Goal: Task Accomplishment & Management: Complete application form

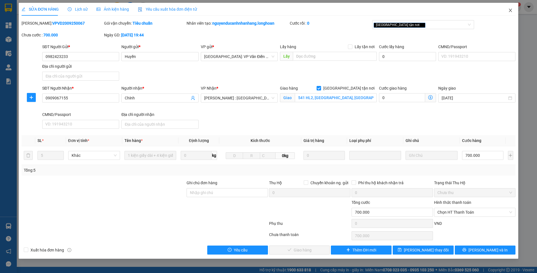
click at [513, 11] on span "Close" at bounding box center [510, 11] width 16 height 16
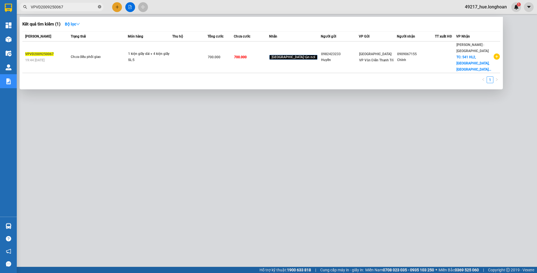
click at [100, 7] on icon "close-circle" at bounding box center [99, 6] width 3 height 3
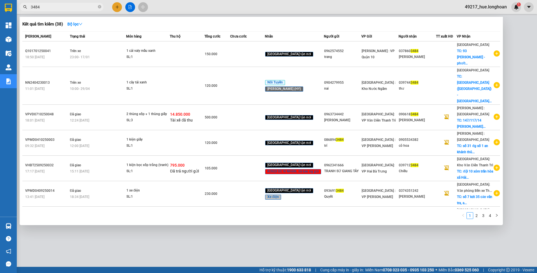
type input "3484"
click at [129, 8] on div at bounding box center [268, 136] width 537 height 273
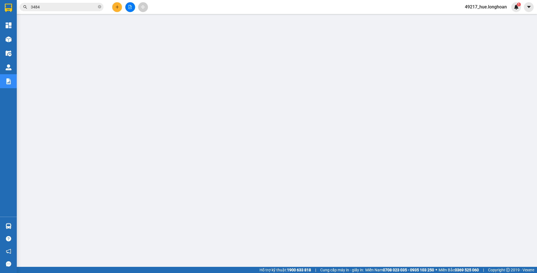
click at [127, 6] on button at bounding box center [130, 7] width 10 height 10
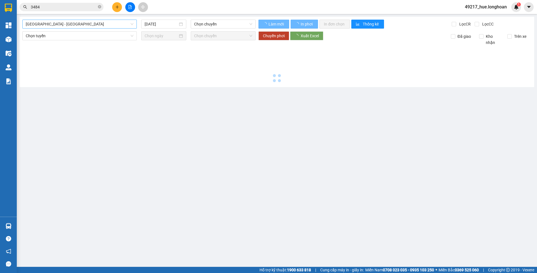
click at [110, 20] on span "[GEOGRAPHIC_DATA] - [GEOGRAPHIC_DATA]" at bounding box center [80, 24] width 108 height 8
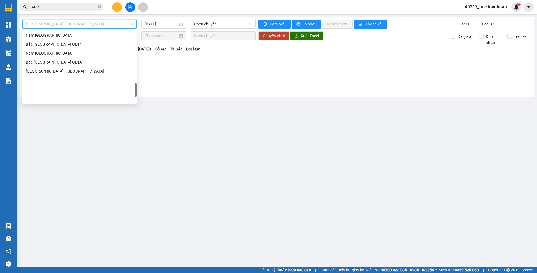
scroll to position [356, 0]
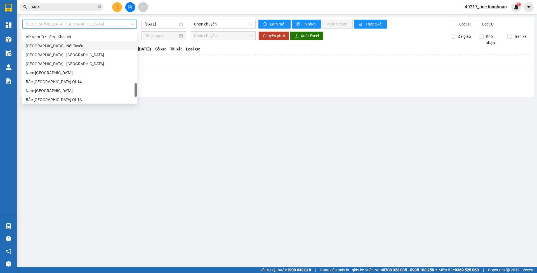
click at [57, 48] on div "[GEOGRAPHIC_DATA] - Nối Tuyến" at bounding box center [80, 46] width 108 height 6
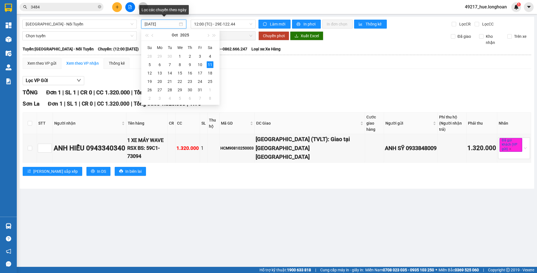
click at [154, 24] on input "[DATE]" at bounding box center [161, 24] width 33 height 6
click at [160, 64] on div "6" at bounding box center [159, 64] width 7 height 7
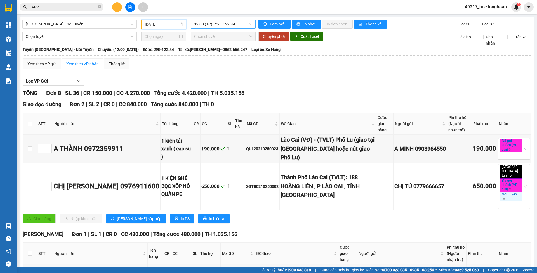
click at [201, 26] on span "12:00 (TC) - 29E-122.44" at bounding box center [223, 24] width 58 height 8
click at [153, 26] on input "[DATE]" at bounding box center [161, 24] width 33 height 6
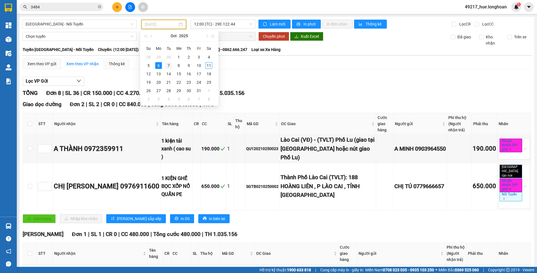
click at [170, 65] on div "7" at bounding box center [168, 65] width 7 height 7
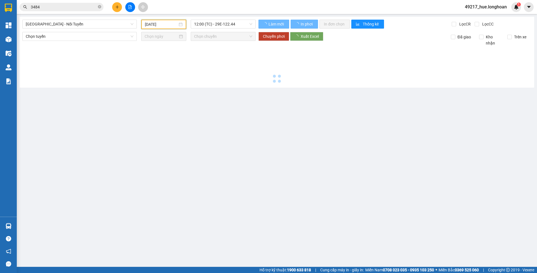
type input "[DATE]"
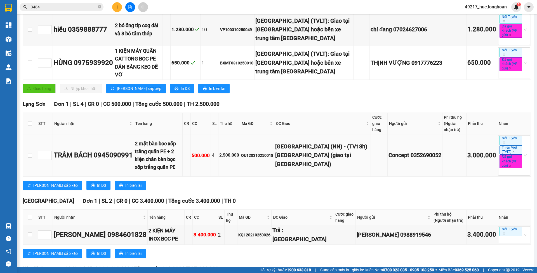
scroll to position [149, 0]
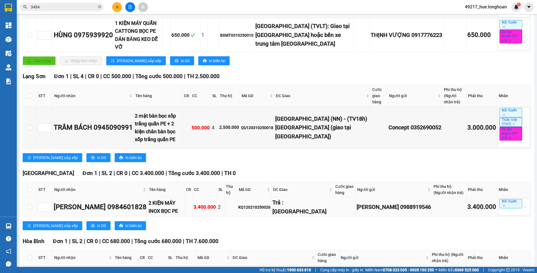
click at [122, 206] on div "[PERSON_NAME] 0984601828" at bounding box center [100, 207] width 93 height 11
copy div "0984601828"
click at [102, 7] on span "3484" at bounding box center [62, 7] width 84 height 8
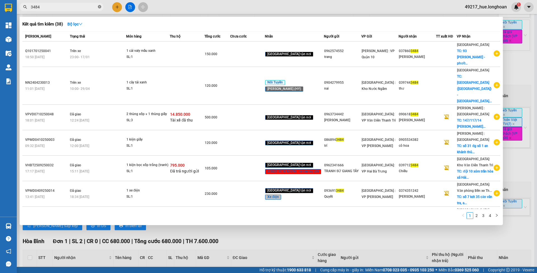
click at [100, 6] on icon "close-circle" at bounding box center [99, 6] width 3 height 3
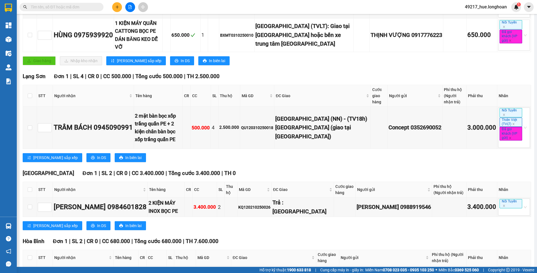
paste input "0984601828"
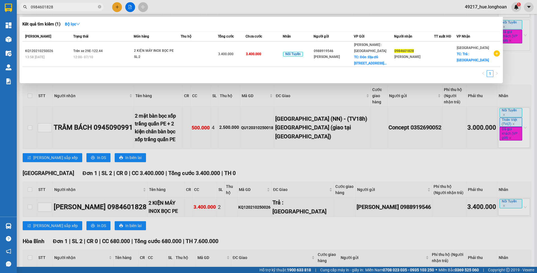
type input "0984601828"
click at [275, 156] on div at bounding box center [268, 136] width 537 height 273
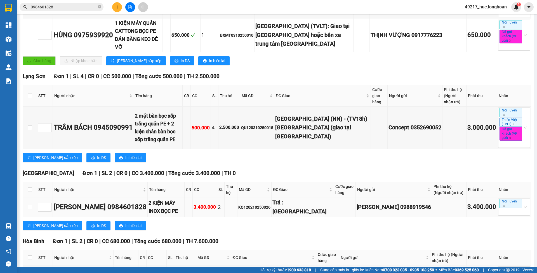
click at [257, 204] on div "KQ120210250026" at bounding box center [254, 207] width 32 height 6
copy div "KQ120210250026"
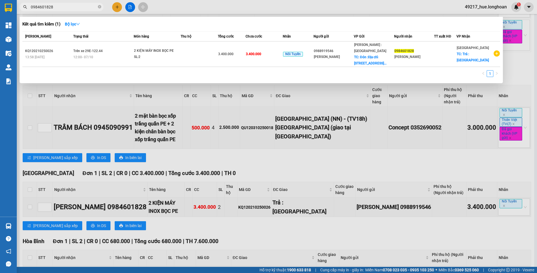
click at [82, 8] on input "0984601828" at bounding box center [64, 7] width 66 height 6
click at [329, 155] on div at bounding box center [268, 136] width 537 height 273
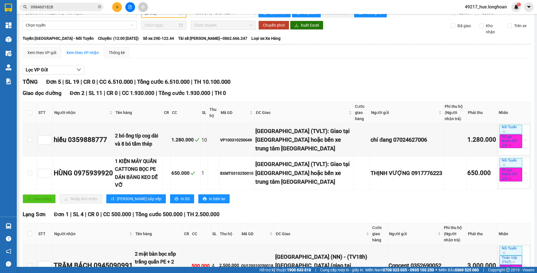
scroll to position [0, 0]
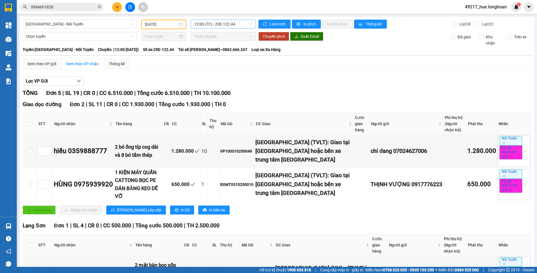
click at [201, 24] on span "12:00 (TC) - 29E-122.44" at bounding box center [223, 24] width 58 height 8
click at [161, 25] on input "[DATE]" at bounding box center [161, 24] width 33 height 6
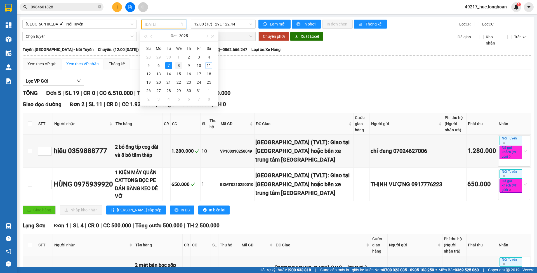
click at [175, 64] on div "8" at bounding box center [178, 65] width 7 height 7
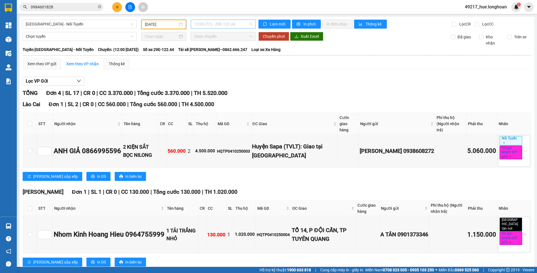
click at [226, 24] on span "12:00 (TC) - 29E-122.44" at bounding box center [223, 24] width 58 height 8
click at [165, 25] on input "[DATE]" at bounding box center [161, 24] width 33 height 6
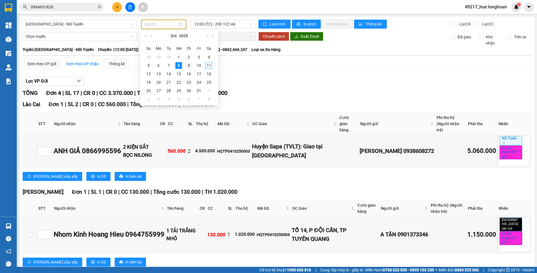
click at [190, 61] on td "9" at bounding box center [189, 65] width 10 height 8
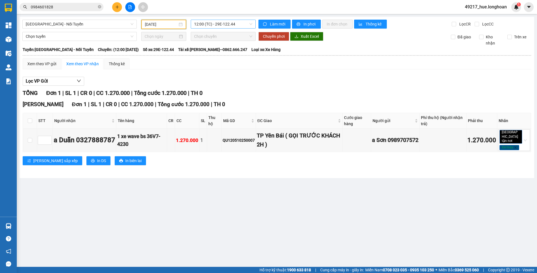
click at [203, 23] on span "12:00 (TC) - 29E-122.44" at bounding box center [223, 24] width 58 height 8
click at [185, 24] on div "[DATE]" at bounding box center [163, 25] width 45 height 10
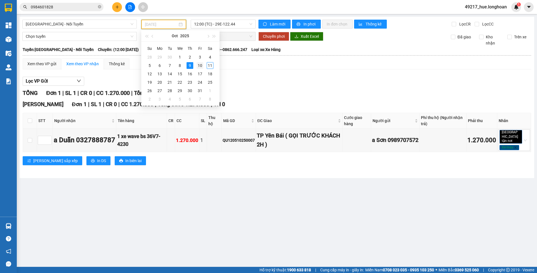
click at [200, 65] on div "10" at bounding box center [200, 65] width 7 height 7
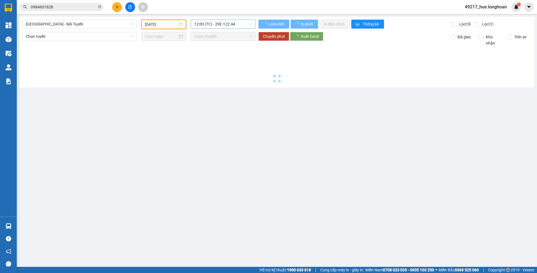
type input "[DATE]"
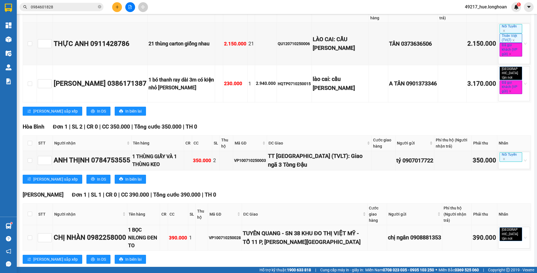
scroll to position [115, 0]
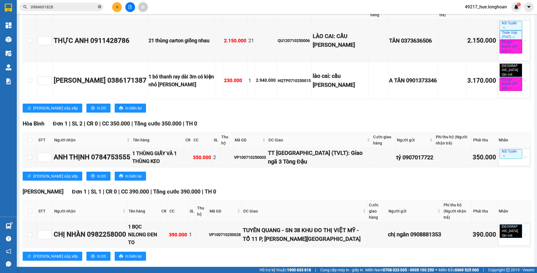
click at [100, 7] on icon "close-circle" at bounding box center [99, 6] width 3 height 3
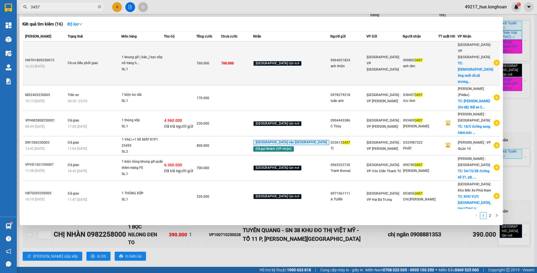
type input "3457"
click at [253, 52] on td "760.000" at bounding box center [237, 63] width 32 height 44
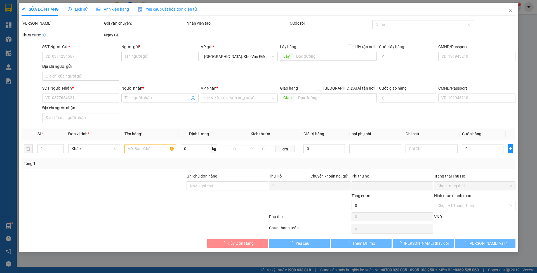
click at [81, 7] on span "Lịch sử" at bounding box center [78, 9] width 20 height 4
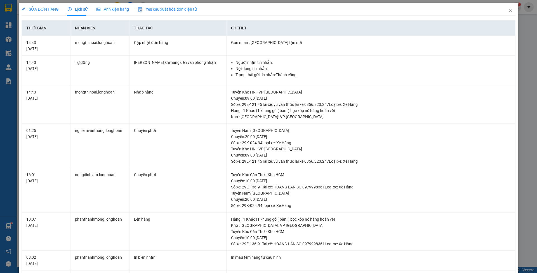
drag, startPoint x: 41, startPoint y: 4, endPoint x: 75, endPoint y: 29, distance: 42.2
click at [41, 4] on div "SỬA ĐƠN HÀNG" at bounding box center [40, 9] width 37 height 13
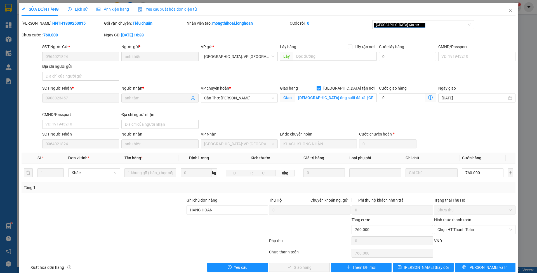
click at [74, 9] on span "Lịch sử" at bounding box center [78, 9] width 20 height 4
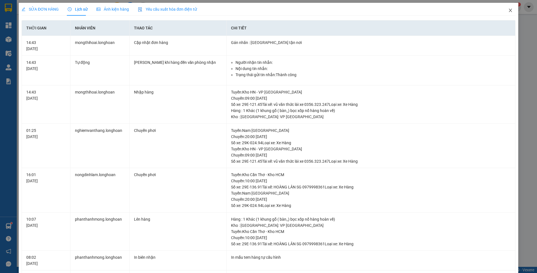
click at [502, 13] on span "Close" at bounding box center [510, 11] width 16 height 16
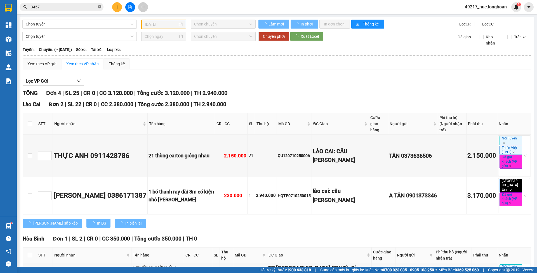
click at [99, 7] on icon "close-circle" at bounding box center [99, 6] width 3 height 3
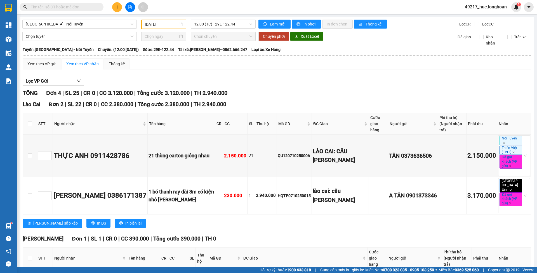
paste input "VPVD2009250067"
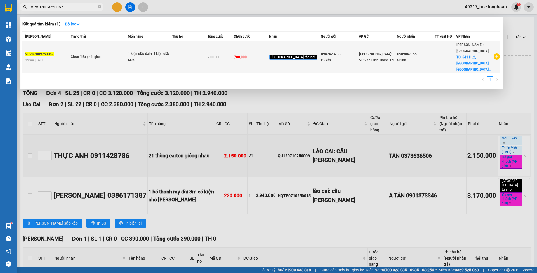
type input "VPVD2009250067"
click at [382, 58] on div "[GEOGRAPHIC_DATA]: VP Văn Điển Thanh Trì" at bounding box center [377, 57] width 37 height 12
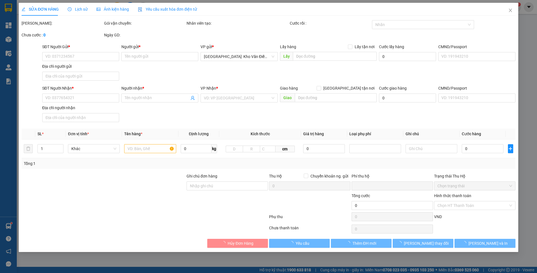
type input "0982423233"
type input "Huyền"
type input "0909067155"
type input "Chính"
checkbox input "true"
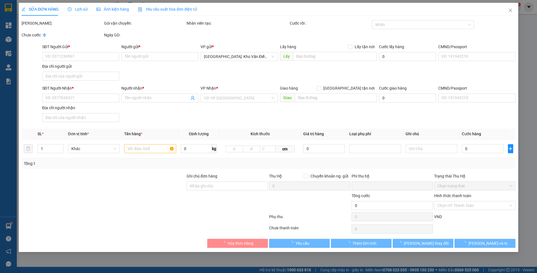
type input "541 HL2, [GEOGRAPHIC_DATA], [GEOGRAPHIC_DATA], [GEOGRAPHIC_DATA], [GEOGRAPHIC_D…"
type input "0"
type input "700.000"
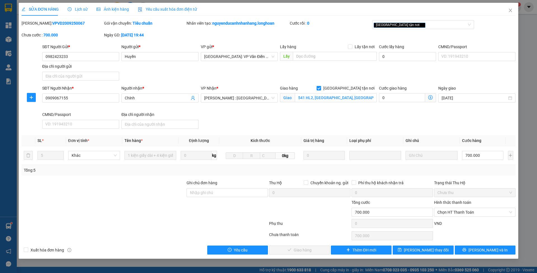
click at [74, 9] on span "Lịch sử" at bounding box center [78, 9] width 20 height 4
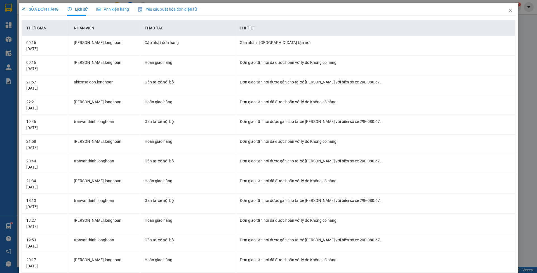
click at [47, 10] on span "SỬA ĐƠN HÀNG" at bounding box center [40, 9] width 37 height 4
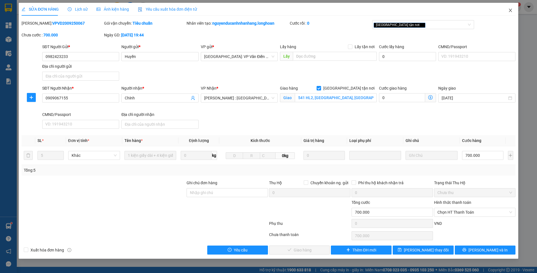
click at [510, 12] on icon "close" at bounding box center [510, 10] width 4 height 4
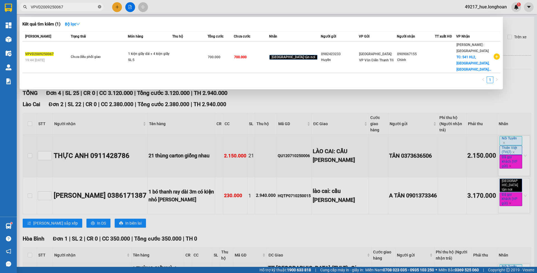
click at [98, 7] on icon "close-circle" at bounding box center [99, 6] width 3 height 3
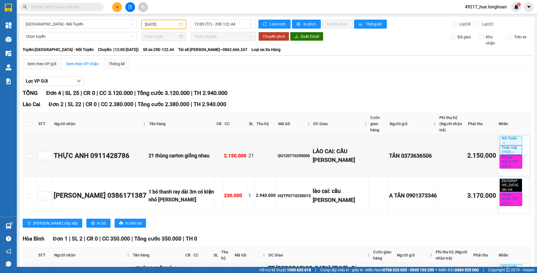
paste input "HNVD1909250010"
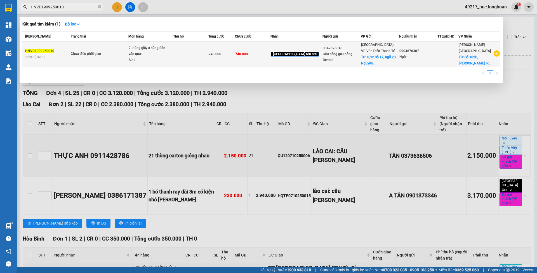
type input "HNVD1909250010"
click at [221, 55] on span "740.000" at bounding box center [215, 54] width 13 height 4
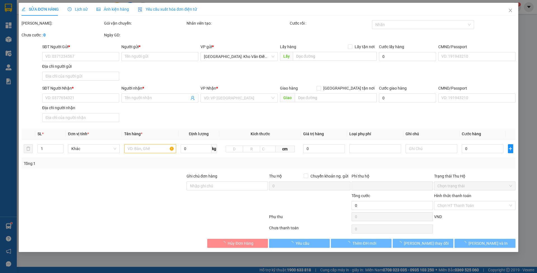
type input "0347626616"
type input "Cửa hàng gấu bông Bemori"
checkbox input "true"
type input "Đ/C: [STREET_ADDRESS][PERSON_NAME][PERSON_NAME]"
type input "0904670307"
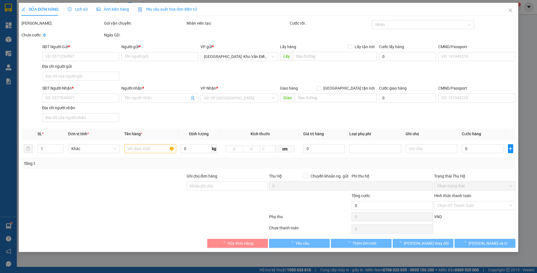
type input "Ngân"
checkbox input "true"
type input "Số 162B, [PERSON_NAME], P.25. Q. [GEOGRAPHIC_DATA]"
type input "0"
type input "740.000"
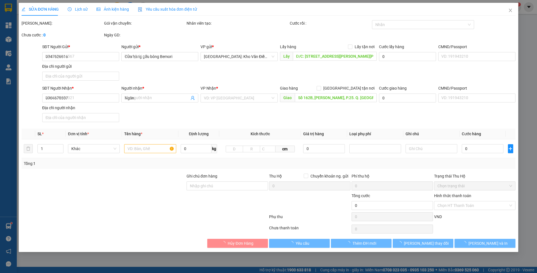
type input "740.000"
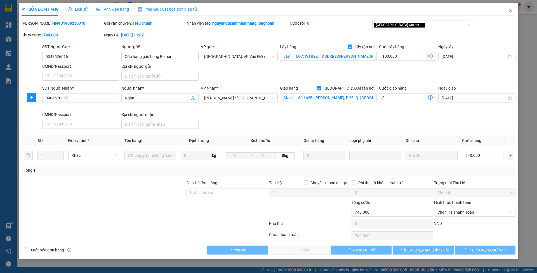
click at [76, 9] on span "Lịch sử" at bounding box center [78, 9] width 20 height 4
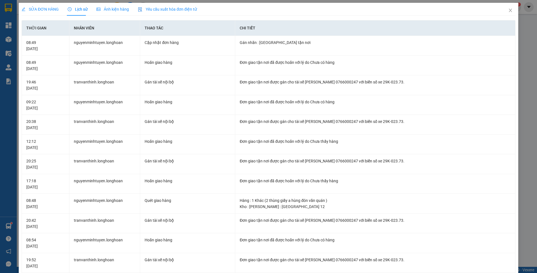
click at [47, 7] on span "SỬA ĐƠN HÀNG" at bounding box center [40, 9] width 37 height 4
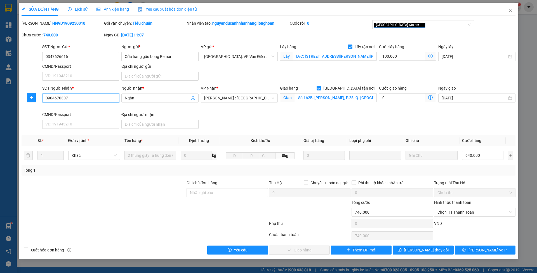
click at [80, 98] on input "0904670307" at bounding box center [80, 97] width 77 height 9
click at [504, 11] on span "Close" at bounding box center [510, 11] width 16 height 16
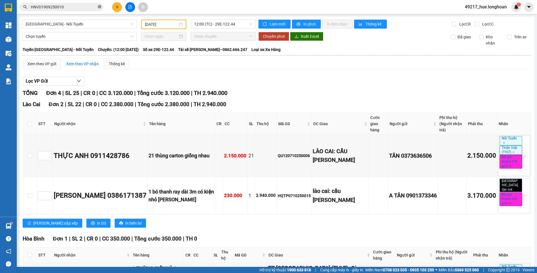
click at [100, 8] on icon "close-circle" at bounding box center [99, 6] width 3 height 3
paste input "0904670307"
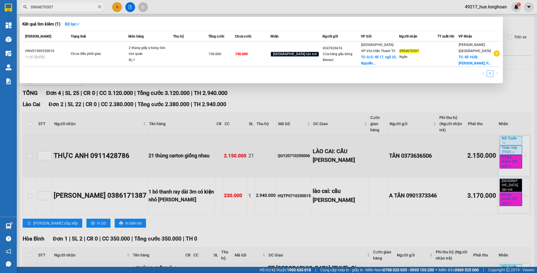
type input "0904670307"
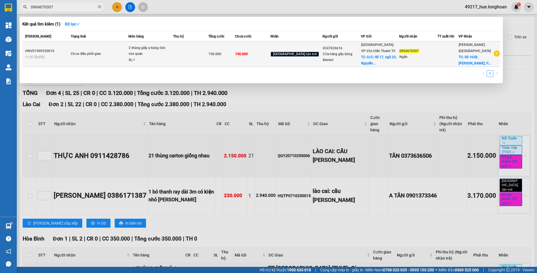
click at [343, 58] on div "Cửa hàng gấu bông Bemori" at bounding box center [342, 57] width 38 height 12
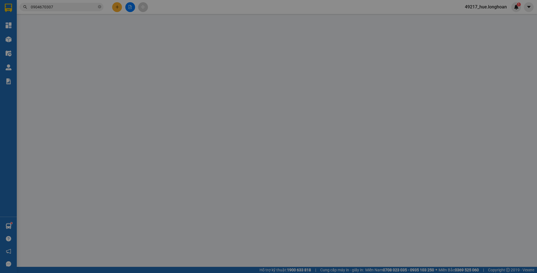
type input "0347626616"
type input "Cửa hàng gấu bông Bemori"
checkbox input "true"
type input "Đ/C: [STREET_ADDRESS][PERSON_NAME][PERSON_NAME]"
type input "0904670307"
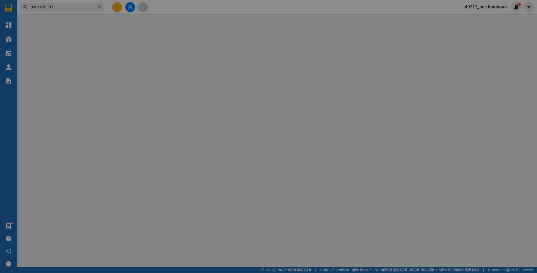
type input "Ngân"
checkbox input "true"
type input "Số 162B, [PERSON_NAME], P.25. Q. [GEOGRAPHIC_DATA]"
type input "0"
type input "740.000"
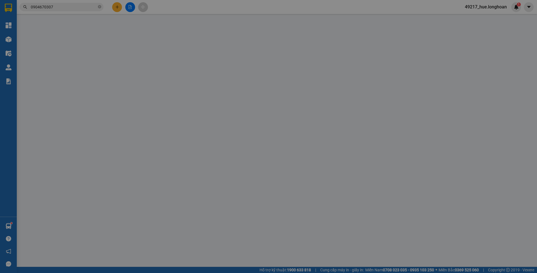
type input "740.000"
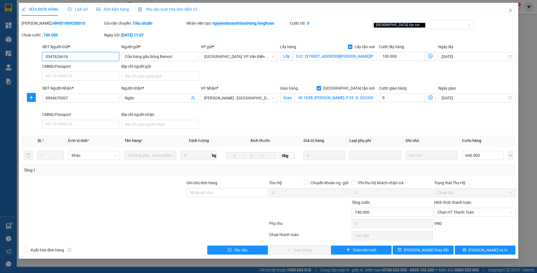
click at [98, 54] on input "0347626616" at bounding box center [80, 56] width 77 height 9
click at [82, 9] on span "Lịch sử" at bounding box center [78, 9] width 20 height 4
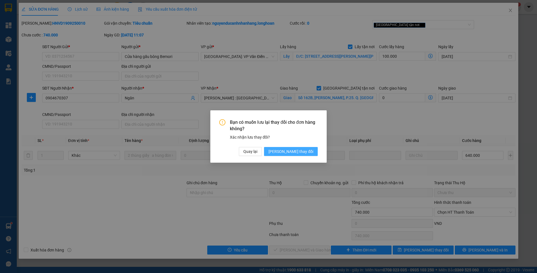
click at [293, 150] on span "[PERSON_NAME] thay đổi" at bounding box center [290, 151] width 45 height 6
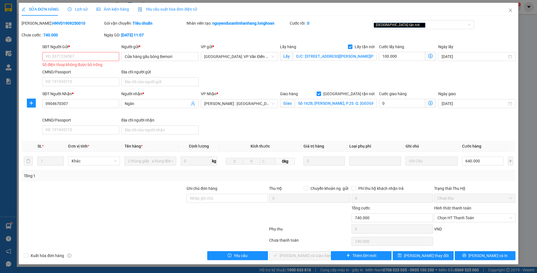
drag, startPoint x: 81, startPoint y: 9, endPoint x: 79, endPoint y: 13, distance: 5.1
click at [80, 8] on span "Lịch sử" at bounding box center [78, 9] width 20 height 4
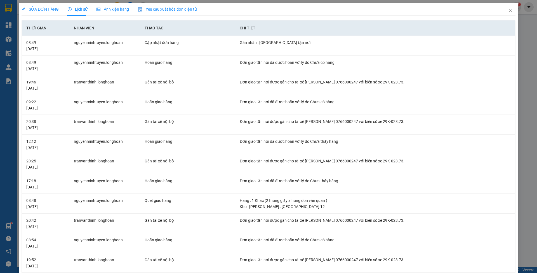
click at [53, 11] on span "SỬA ĐƠN HÀNG" at bounding box center [40, 9] width 37 height 4
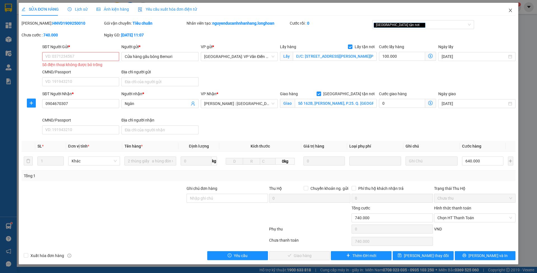
click at [503, 9] on span "Close" at bounding box center [510, 11] width 16 height 16
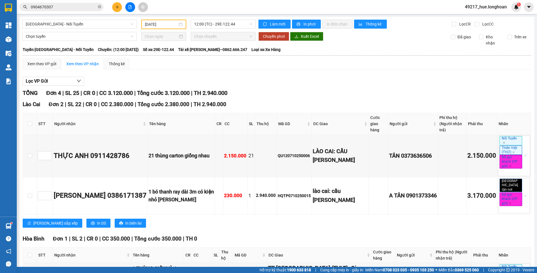
click at [83, 8] on input "0904670307" at bounding box center [64, 7] width 66 height 6
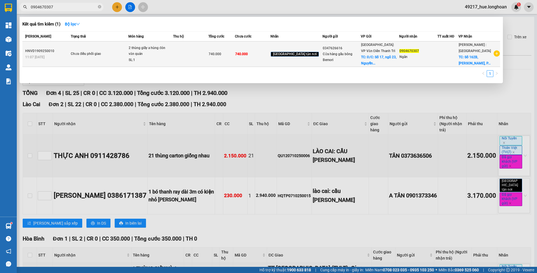
click at [171, 47] on div "2 thùng giấy a hùng đón văn quán" at bounding box center [150, 51] width 42 height 12
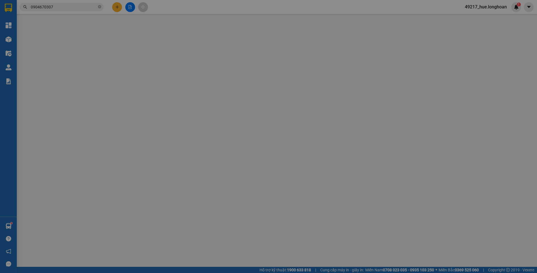
type input "0347626616"
type input "Cửa hàng gấu bông Bemori"
checkbox input "true"
type input "Đ/C: [STREET_ADDRESS][PERSON_NAME][PERSON_NAME]"
type input "0904670307"
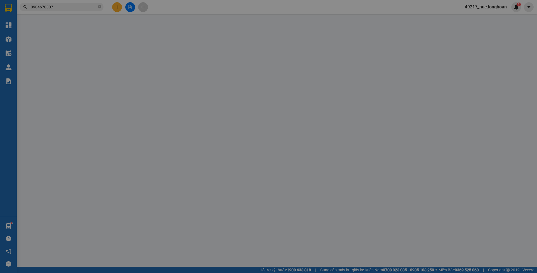
type input "Ngân"
checkbox input "true"
type input "Số 162B, [PERSON_NAME], P.25. Q. [GEOGRAPHIC_DATA]"
type input "0"
type input "740.000"
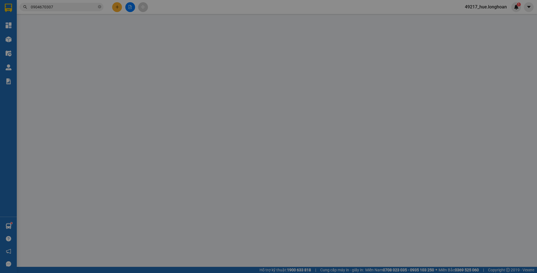
type input "740.000"
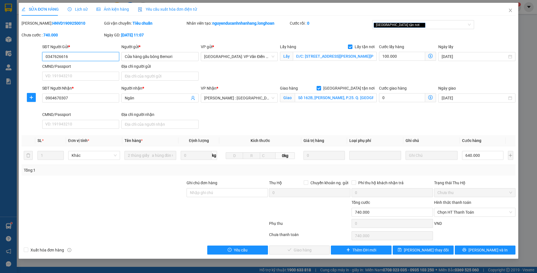
paste input "0347626616"
type input "03476266160347626616"
click at [507, 11] on span "Close" at bounding box center [510, 11] width 16 height 16
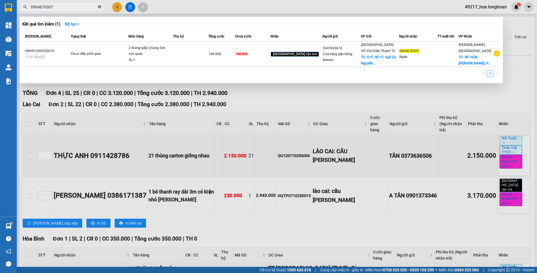
click at [101, 6] on icon "close-circle" at bounding box center [99, 6] width 3 height 3
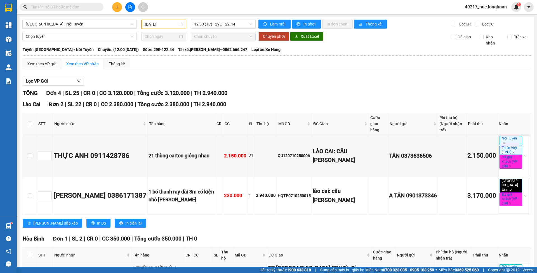
paste input "0347626616"
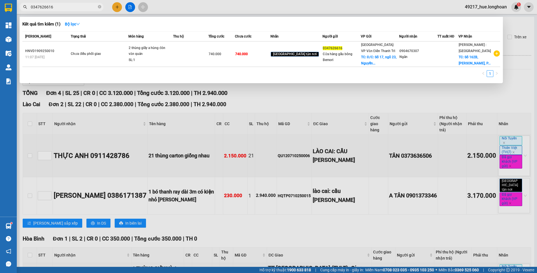
type input "0347626616"
click at [99, 6] on icon "close-circle" at bounding box center [99, 6] width 3 height 3
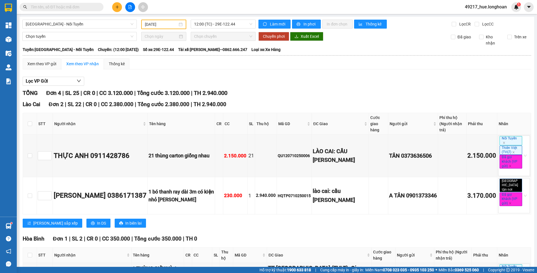
paste input "VPVD2009250012"
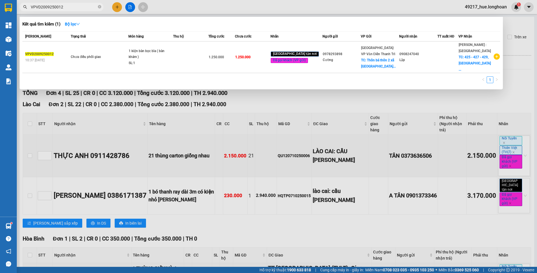
type input "VPVD2009250012"
click at [173, 52] on span "1 kiện bàn bọc bìa ( bàn khám ) SL: 1" at bounding box center [151, 57] width 44 height 18
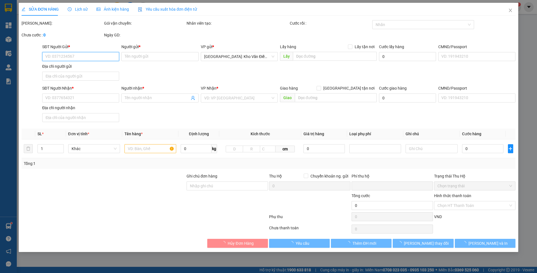
type input "0978293898"
type input "Cường"
checkbox input "true"
type input "Thôn bá thôn 2 xã [GEOGRAPHIC_DATA]. [GEOGRAPHIC_DATA], [GEOGRAPHIC_DATA]"
type input "0908247040"
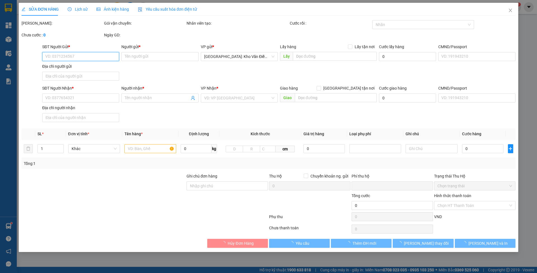
type input "Lập"
checkbox input "true"
type input "425 - 427 - 429, [GEOGRAPHIC_DATA], [GEOGRAPHIC_DATA], [GEOGRAPHIC_DATA], [GEOG…"
type input "hàng giao nguyên kiện, hư vỡ ko đền"
type input "0"
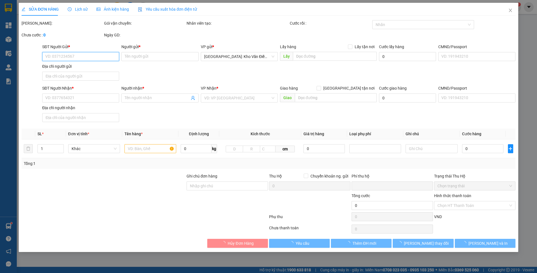
type input "1.250.000"
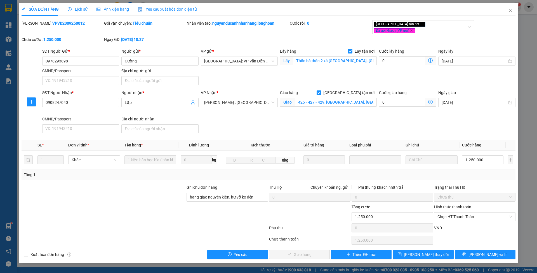
click at [84, 11] on span "Lịch sử" at bounding box center [78, 9] width 20 height 4
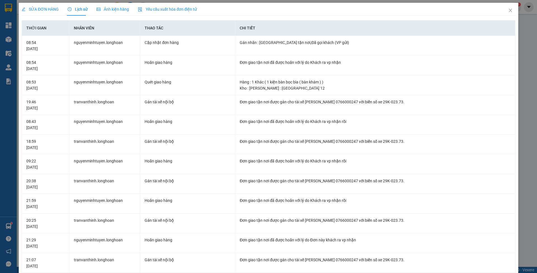
click at [53, 11] on span "SỬA ĐƠN HÀNG" at bounding box center [40, 9] width 37 height 4
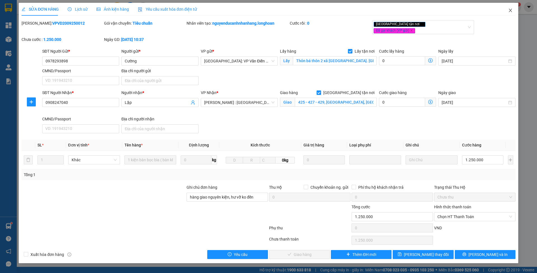
click at [509, 11] on icon "close" at bounding box center [510, 10] width 4 height 4
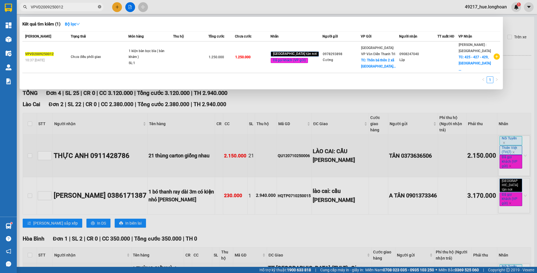
click at [97, 6] on span "VPVD2009250012" at bounding box center [62, 7] width 84 height 8
click at [99, 6] on icon "close-circle" at bounding box center [99, 6] width 3 height 3
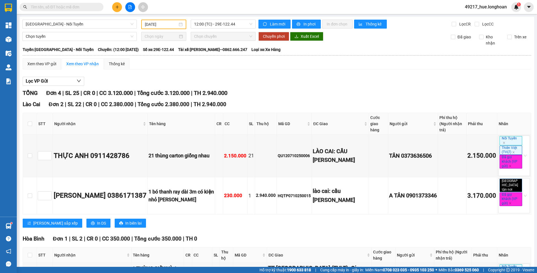
paste input "VPVD2309250074"
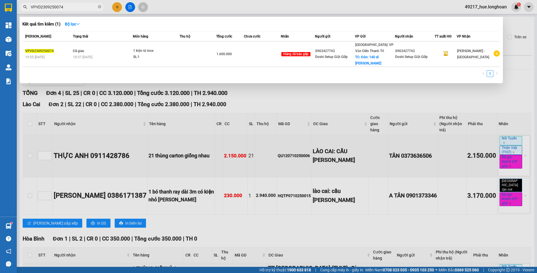
type input "VPVD2309250074"
click at [98, 8] on icon "close-circle" at bounding box center [99, 6] width 3 height 3
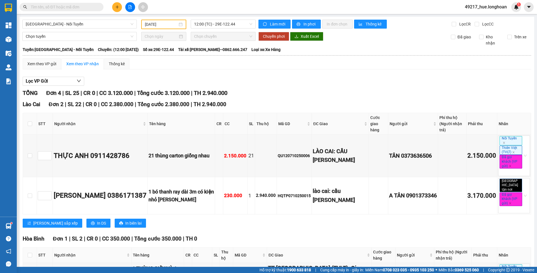
paste input "VPVD2709250025"
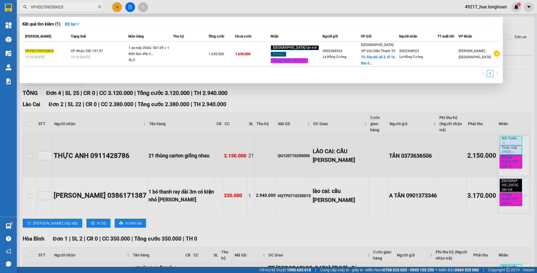
type input "VPVD2709250025"
click at [99, 8] on icon "close-circle" at bounding box center [99, 6] width 3 height 3
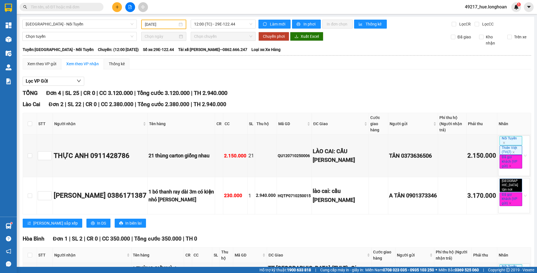
paste input "VPVD2909250036"
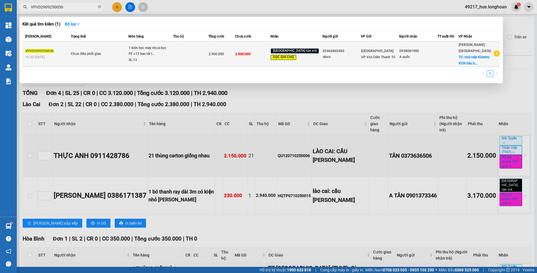
type input "VPVD2909250036"
click at [171, 52] on div "1 kiện bọc máy nhựa bọc FE +12 bao tải t..." at bounding box center [150, 51] width 42 height 12
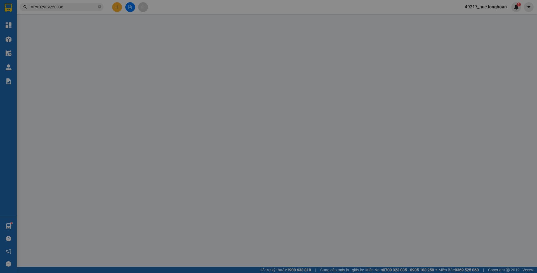
type input "02466860460"
type input "aloco"
type input "0938081980"
type input "A quốc"
checkbox input "true"
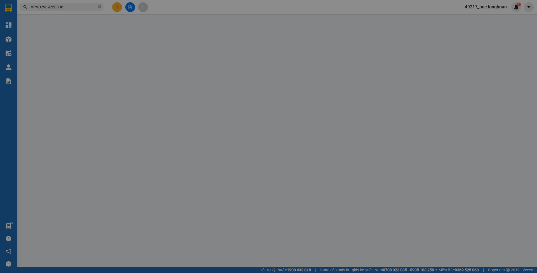
type input "nhà máy Kiswire, KCN bàu bàng, [GEOGRAPHIC_DATA]"
type input "THỨ 3 GIAO LẠI CHO KHÁCH TRƯỚC 3H CHIỀU"
type input "0"
type input "2.900.000"
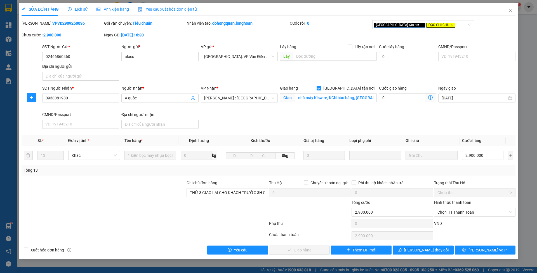
click at [77, 11] on span "Lịch sử" at bounding box center [78, 9] width 20 height 4
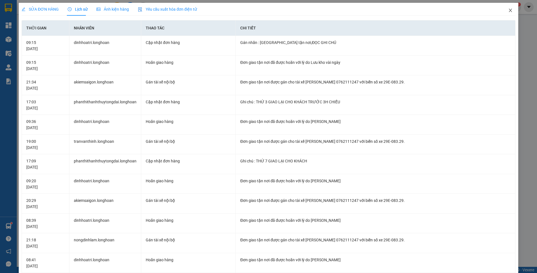
drag, startPoint x: 505, startPoint y: 11, endPoint x: 195, endPoint y: 13, distance: 309.5
click at [502, 11] on span "Close" at bounding box center [510, 11] width 16 height 16
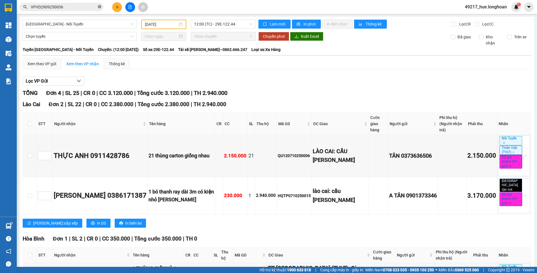
click at [100, 8] on icon "close-circle" at bounding box center [99, 6] width 3 height 3
paste input "VPHP0809250004"
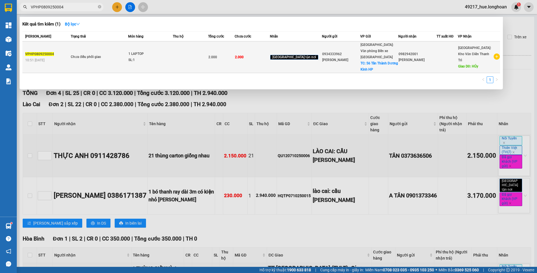
type input "VPHP0809250004"
click at [188, 55] on td at bounding box center [190, 57] width 35 height 32
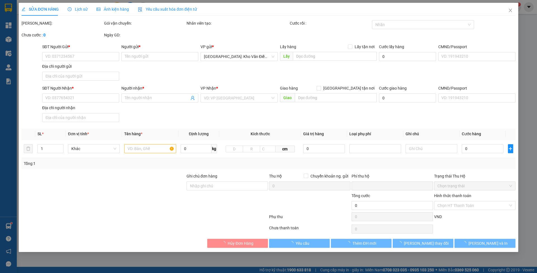
type input "0934333962"
type input "[PERSON_NAME]"
checkbox input "true"
type input "56 Tân Thành Dương Kinh HP"
type input "0982942001"
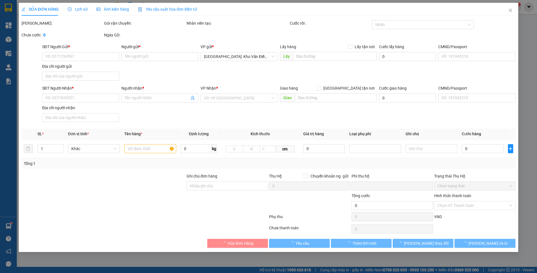
type input "[PERSON_NAME]"
type input "HỦy"
type input "HỦy, đơn trùng quên không xóa"
type input "0"
type input "2.000"
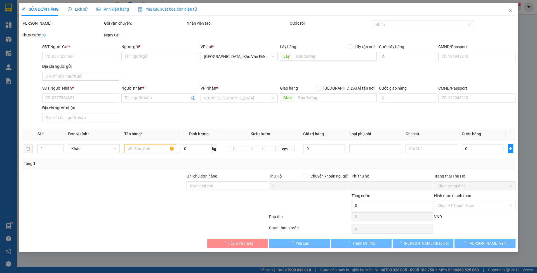
type input "2.000"
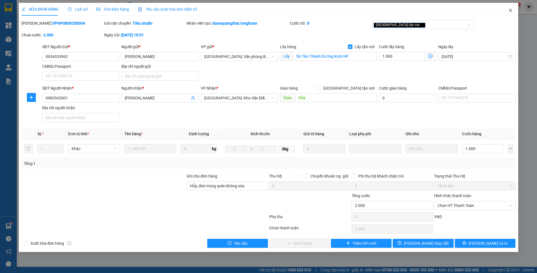
click at [507, 9] on span "Close" at bounding box center [510, 11] width 16 height 16
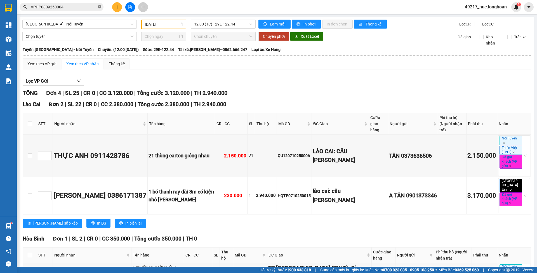
click at [101, 5] on span at bounding box center [99, 6] width 3 height 5
paste input "VPHP2109250005"
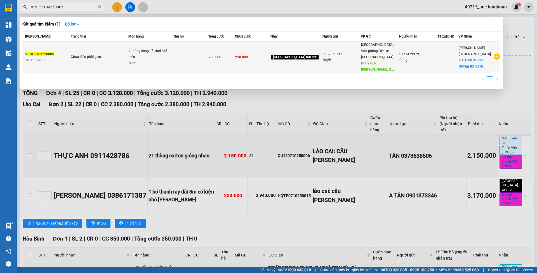
type input "VPHP2109250005"
click at [207, 52] on td at bounding box center [190, 57] width 35 height 32
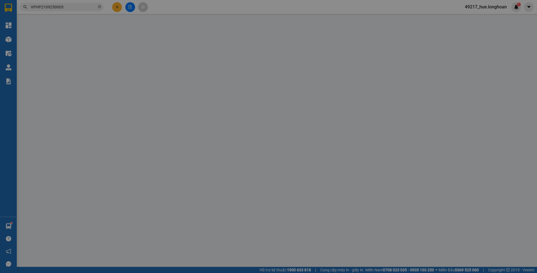
type input "0932353515"
type input "Huyền"
type input "278 P. [PERSON_NAME], [STREET_ADDRESS]"
type input "0775479979"
type input "Dung"
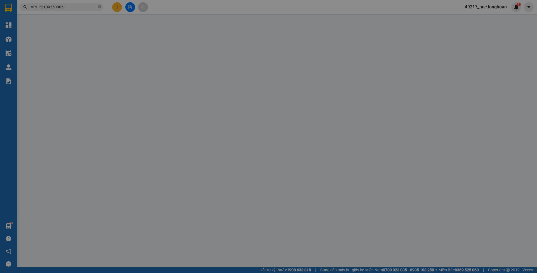
checkbox input "true"
type input "TPHCM - 99 đường tk1 bà điểm hóc môn"
type input "0"
type input "250.000"
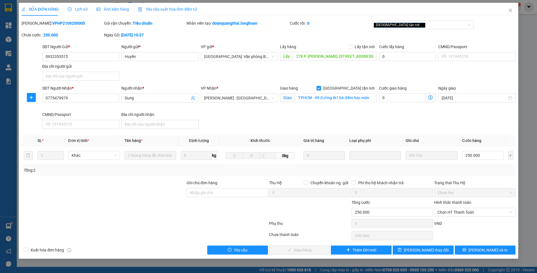
click at [78, 4] on div "Lịch sử" at bounding box center [78, 9] width 20 height 13
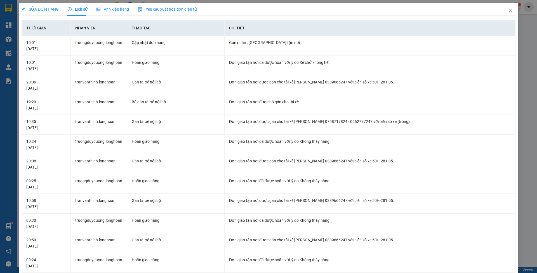
click at [54, 10] on span "SỬA ĐƠN HÀNG" at bounding box center [40, 9] width 37 height 4
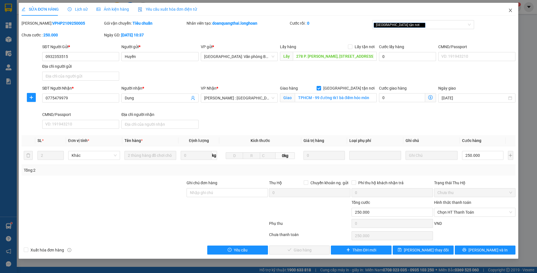
drag, startPoint x: 510, startPoint y: 12, endPoint x: 508, endPoint y: 13, distance: 2.9
click at [508, 13] on span "Close" at bounding box center [510, 11] width 16 height 16
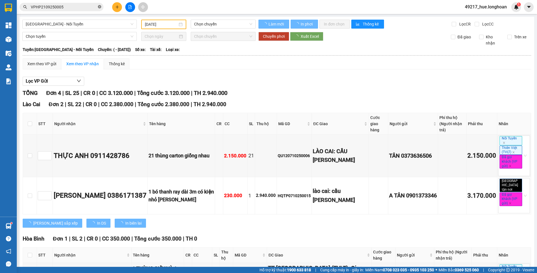
click at [101, 7] on span "VPHP2109250005" at bounding box center [62, 7] width 84 height 8
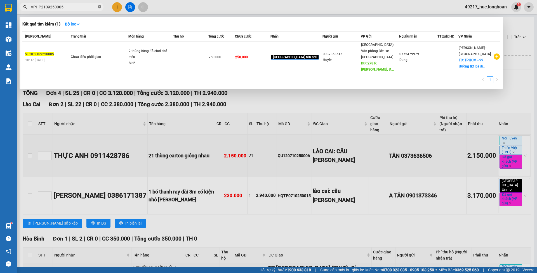
click at [100, 7] on icon "close-circle" at bounding box center [99, 6] width 3 height 3
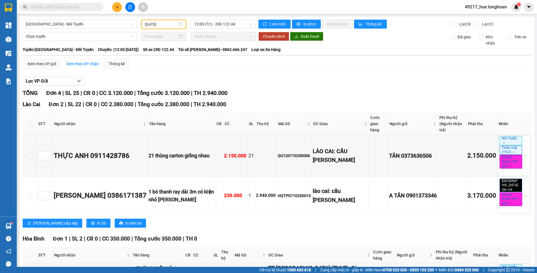
paste input "VPHP2409250020"
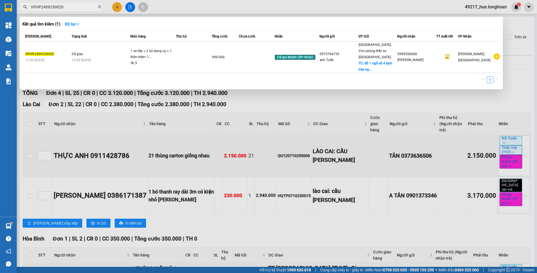
type input "VPHP2409250020"
click at [98, 8] on icon "close-circle" at bounding box center [99, 6] width 3 height 3
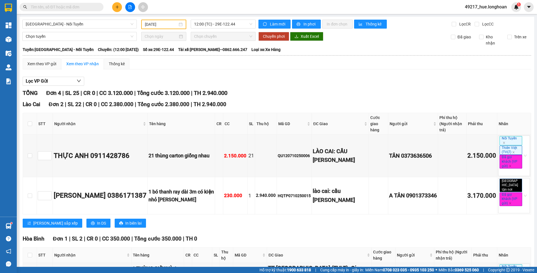
paste input "VPHP0209250006"
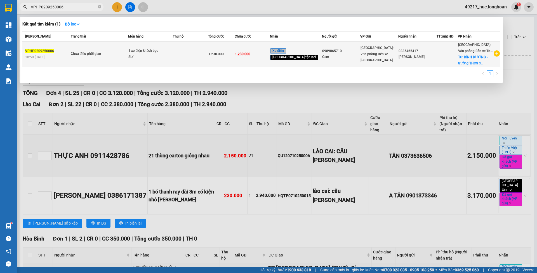
type input "VPHP0209250006"
click at [153, 49] on div "1 xe điện khách bọc" at bounding box center [149, 51] width 42 height 6
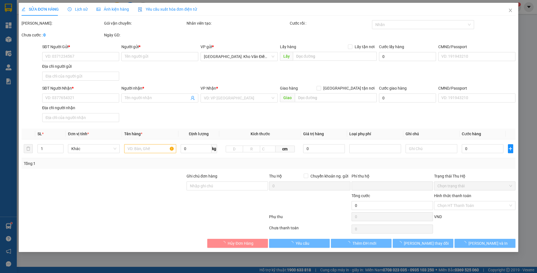
type input "0989065710"
type input "Cam"
type input "0385465417"
type input "[PERSON_NAME]"
checkbox input "true"
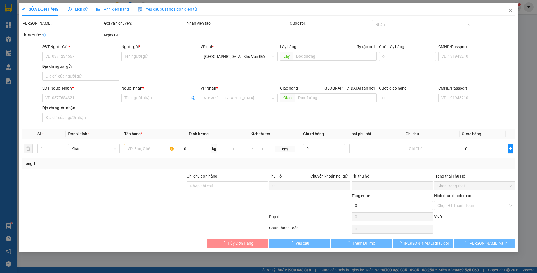
type input "BÌNH DƯƠNG - trường [GEOGRAPHIC_DATA], [GEOGRAPHIC_DATA] an"
type input "Hàng không đồng kiểm - Bể vỡ không đền,"
checkbox input "true"
type input "25.000"
type input "1.230.000"
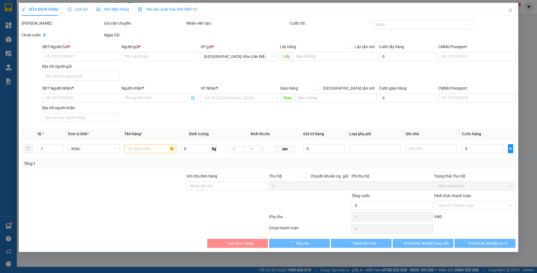
type input "1.230.000"
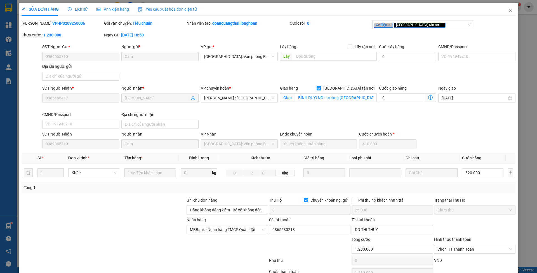
click at [72, 9] on span "Lịch sử" at bounding box center [78, 9] width 20 height 4
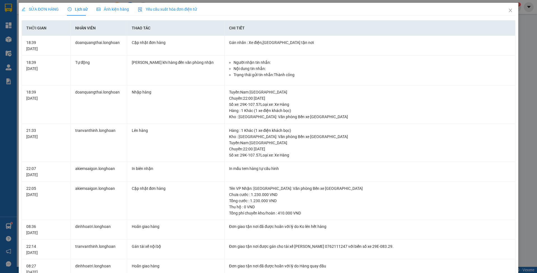
click at [50, 9] on span "SỬA ĐƠN HÀNG" at bounding box center [40, 9] width 37 height 4
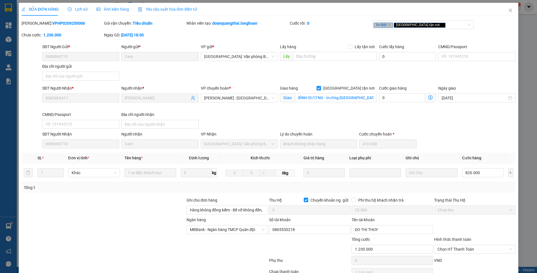
click at [68, 11] on icon "clock-circle" at bounding box center [70, 9] width 4 height 4
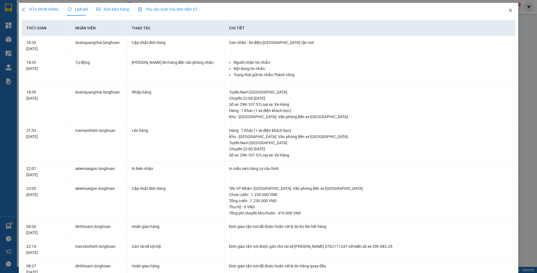
click at [502, 9] on span "Close" at bounding box center [510, 11] width 16 height 16
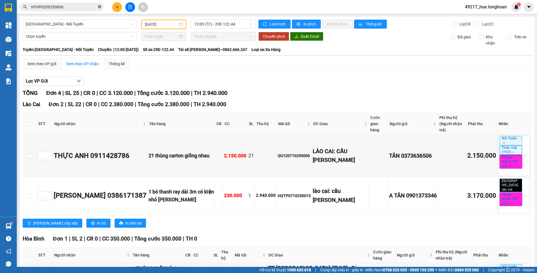
click at [99, 6] on icon "close-circle" at bounding box center [99, 6] width 3 height 3
paste input "KQ122909250017"
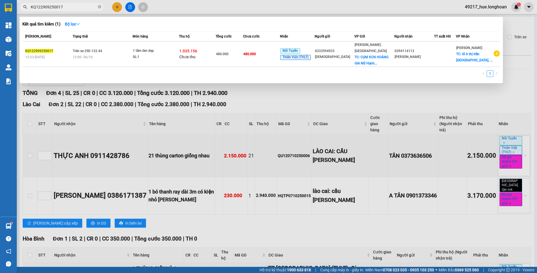
type input "KQ122909250017"
click at [99, 8] on icon "close-circle" at bounding box center [99, 6] width 3 height 3
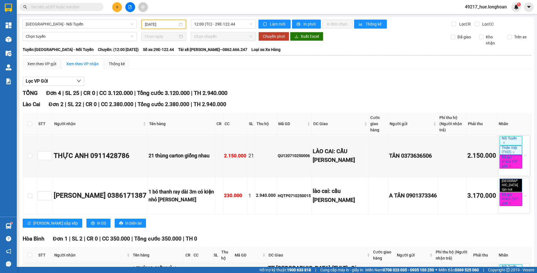
paste input "KQ122009250011"
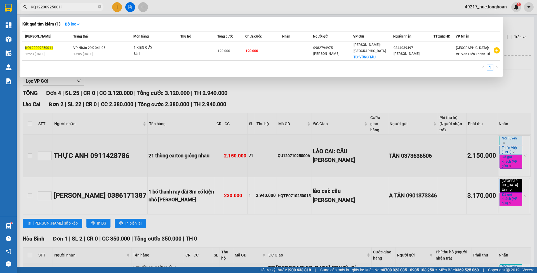
type input "KQ122009250011"
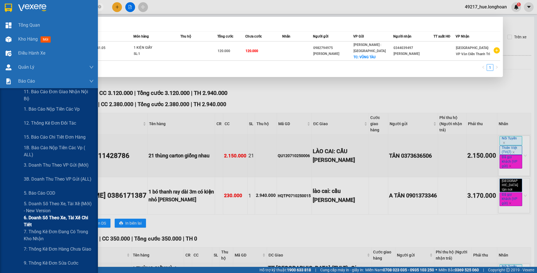
scroll to position [74, 0]
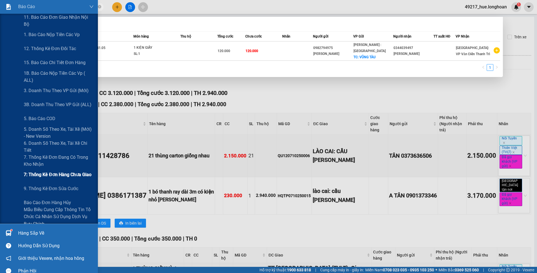
click at [60, 171] on span "7: Thống kê đơn hàng chưa giao" at bounding box center [58, 174] width 68 height 7
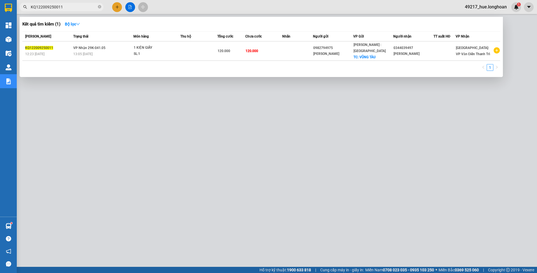
click at [253, 5] on div at bounding box center [268, 136] width 537 height 273
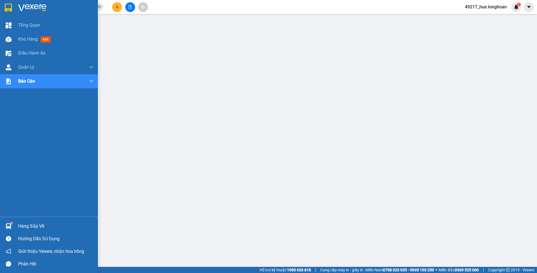
click at [8, 3] on div at bounding box center [9, 8] width 10 height 10
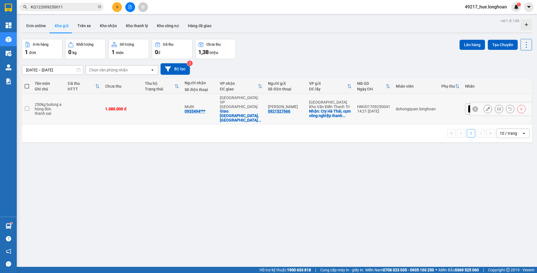
click at [214, 104] on div "Mười 0935494***" at bounding box center [199, 108] width 30 height 9
checkbox input "true"
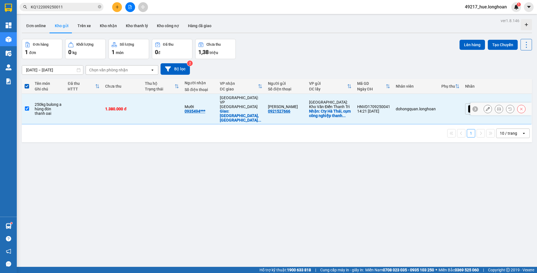
click at [486, 107] on icon at bounding box center [488, 109] width 4 height 4
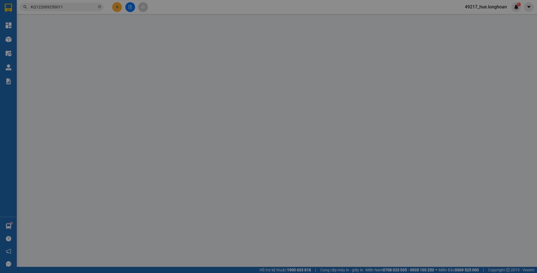
type input "0921527666"
type input "[PERSON_NAME]"
checkbox input "true"
type input "Cty Hà Thái, cụm công nghiệp thanh thùy, thanh oai"
type input "0935494455"
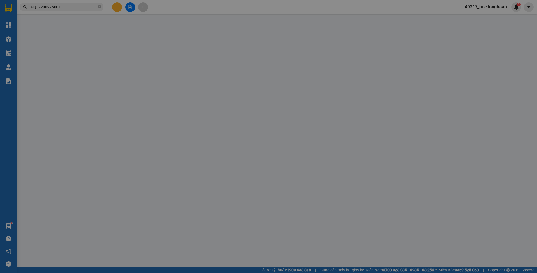
type input "Mười"
checkbox input "true"
type input "[GEOGRAPHIC_DATA], [GEOGRAPHIC_DATA]"
type input "0"
type input "1.380.000"
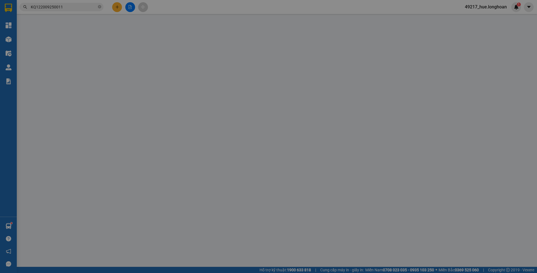
type input "1.380.000"
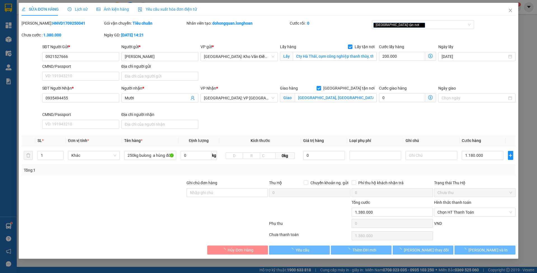
click at [82, 10] on div "SỬA ĐƠN HÀNG Lịch sử Ảnh kiện hàng Yêu cầu xuất hóa đơn điện tử Total Paid Fee …" at bounding box center [268, 136] width 537 height 273
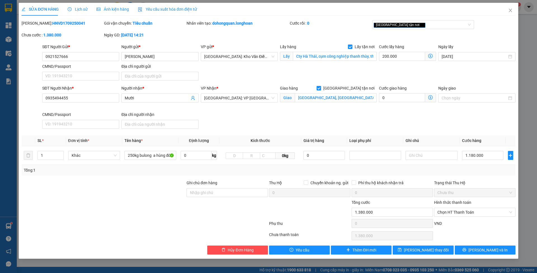
click at [79, 9] on span "Lịch sử" at bounding box center [78, 9] width 20 height 4
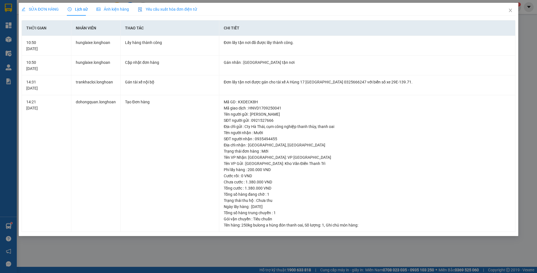
click at [386, 272] on div "SỬA ĐƠN HÀNG Lịch sử Ảnh kiện hàng Yêu cầu xuất hóa đơn điện tử Total Paid Fee …" at bounding box center [268, 136] width 537 height 273
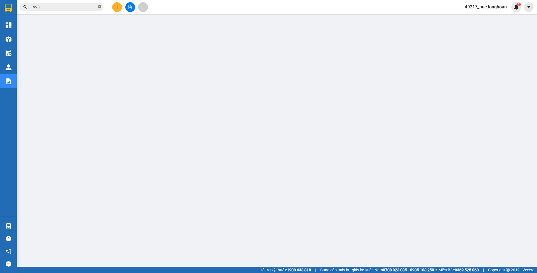
click at [98, 6] on icon "close-circle" at bounding box center [99, 6] width 3 height 3
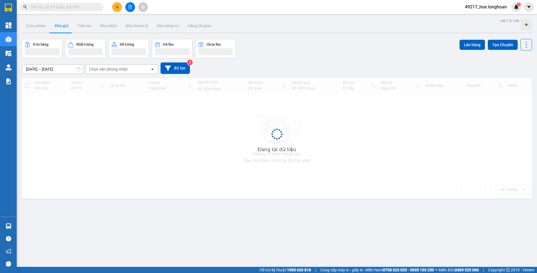
click at [81, 6] on input "text" at bounding box center [64, 7] width 66 height 6
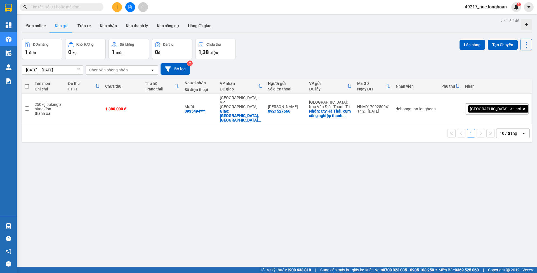
paste input "VHBT1009250030"
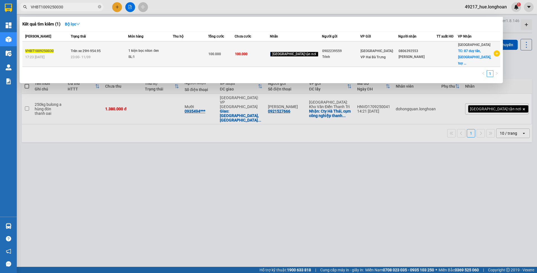
type input "VHBT1009250030"
click at [268, 49] on td "100.000" at bounding box center [252, 53] width 35 height 25
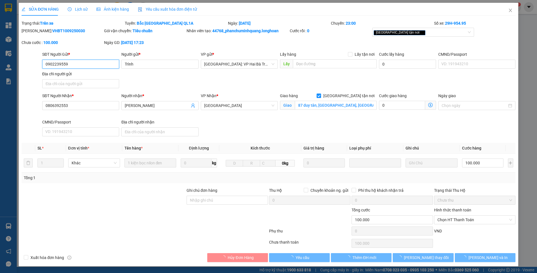
type input "0902239559"
type input "Trình"
type input "0806392553"
type input "Tùng Lê"
checkbox input "true"
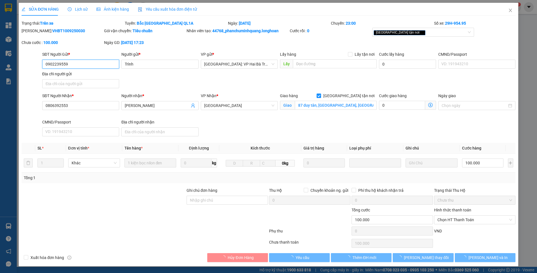
type input "87 duy tân, phường 5, tuy hoà, phú yên"
type input "0"
type input "100.000"
click at [356, 93] on span "[GEOGRAPHIC_DATA] tận nơi" at bounding box center [349, 96] width 56 height 6
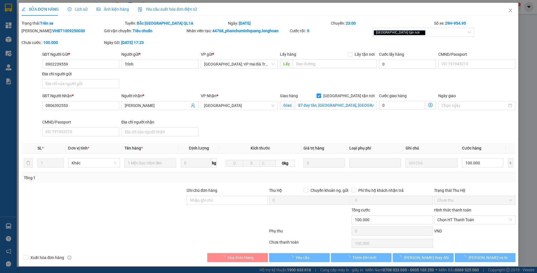
click at [320, 93] on input "[GEOGRAPHIC_DATA] tận nơi" at bounding box center [318, 95] width 4 height 4
checkbox input "false"
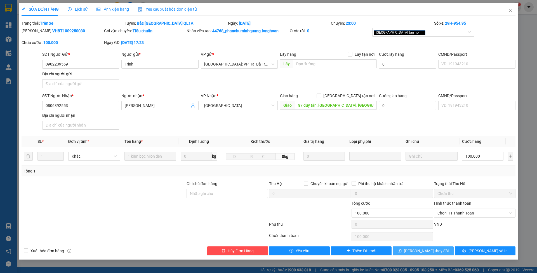
click at [401, 249] on icon "save" at bounding box center [400, 250] width 4 height 4
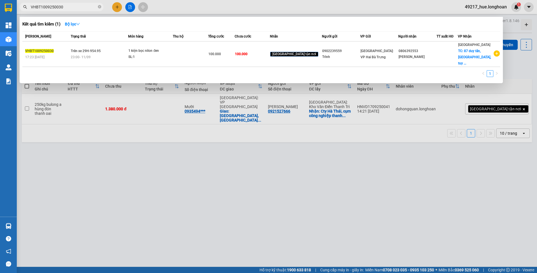
click at [88, 10] on input "VHBT1009250030" at bounding box center [64, 7] width 66 height 6
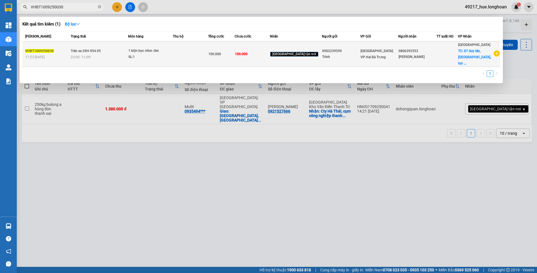
click at [183, 58] on td at bounding box center [190, 53] width 35 height 25
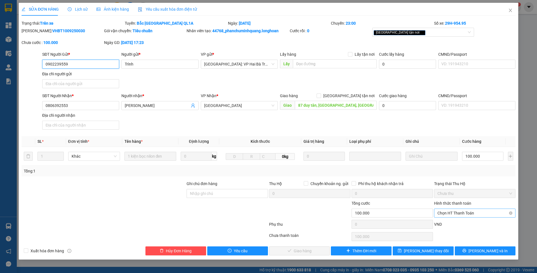
click at [474, 214] on span "Chọn HT Thanh Toán" at bounding box center [474, 213] width 75 height 8
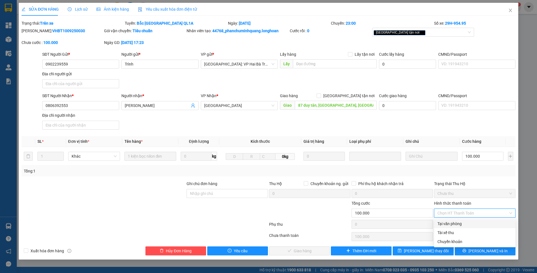
click at [463, 222] on div "Tại văn phòng" at bounding box center [474, 223] width 75 height 6
type input "0"
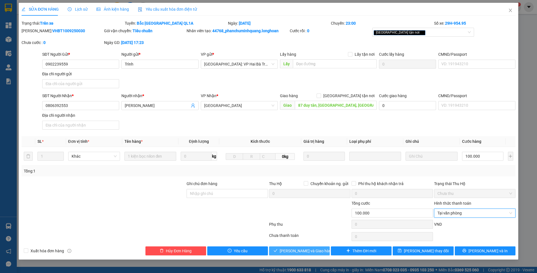
click at [319, 248] on button "[PERSON_NAME] và Giao hàng" at bounding box center [299, 250] width 61 height 9
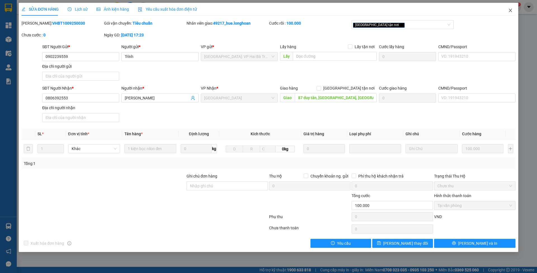
click at [505, 10] on span "Close" at bounding box center [510, 11] width 16 height 16
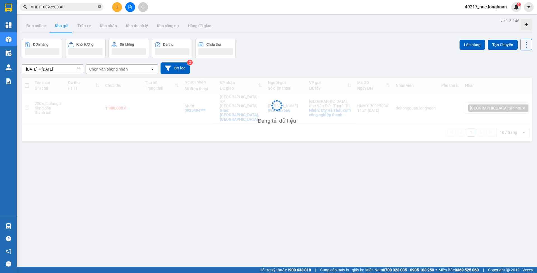
click at [100, 6] on icon "close-circle" at bounding box center [99, 6] width 3 height 3
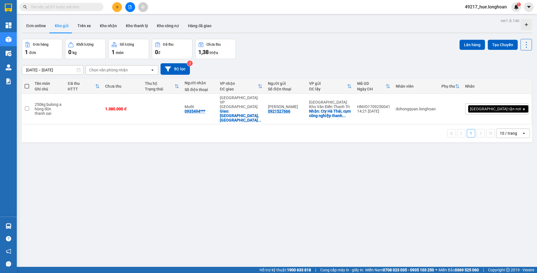
paste input "VPHP0209250006"
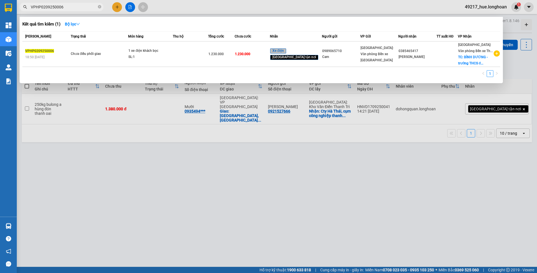
type input "VPHP0209250006"
click at [98, 8] on icon "close-circle" at bounding box center [99, 6] width 3 height 3
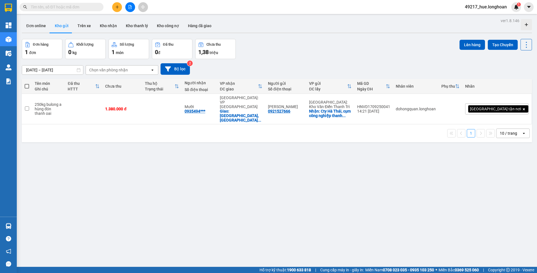
paste input "KQ122409250002"
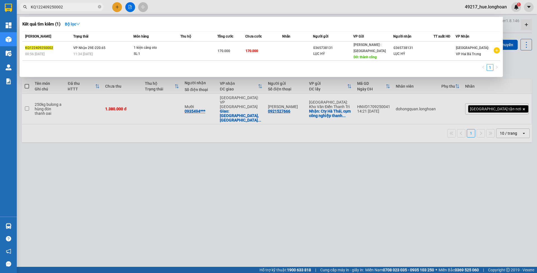
type input "KQ122409250002"
click at [101, 6] on icon "close-circle" at bounding box center [99, 6] width 3 height 3
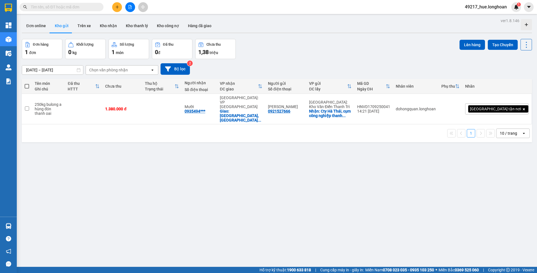
paste input "KQ122809250004"
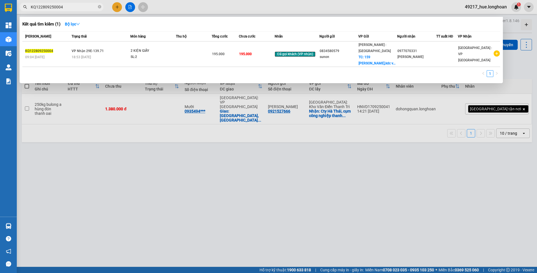
type input "KQ122809250004"
click at [99, 6] on icon "close-circle" at bounding box center [99, 6] width 3 height 3
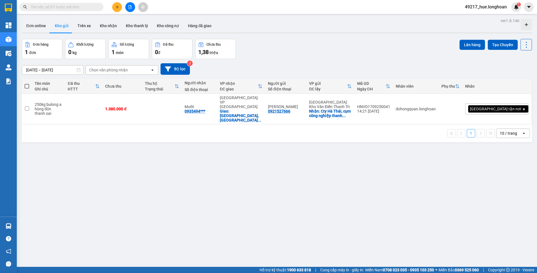
paste input "KQ122309250054"
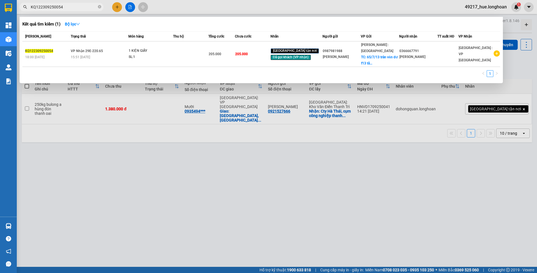
type input "KQ122309250054"
click at [98, 6] on icon "close-circle" at bounding box center [99, 6] width 3 height 3
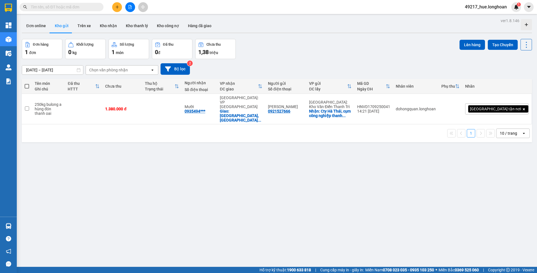
paste input "KQ120609250021"
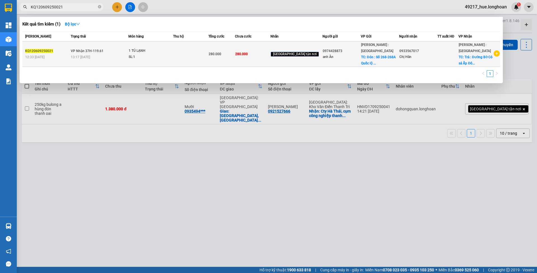
type input "KQ120609250021"
click at [235, 56] on div "280.000" at bounding box center [222, 54] width 26 height 6
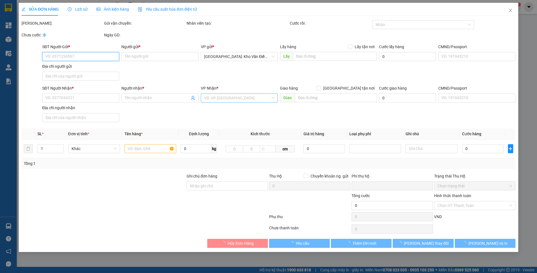
type input "0974428873"
type input "anh Ân"
checkbox input "true"
type input "Đón : Số 268-268A Quốc lộ 60, KP.02, TT. Mỏ Cày, H. Mỏ Cày Nam, T. Bến Tre (Điệ…"
type input "0933567017"
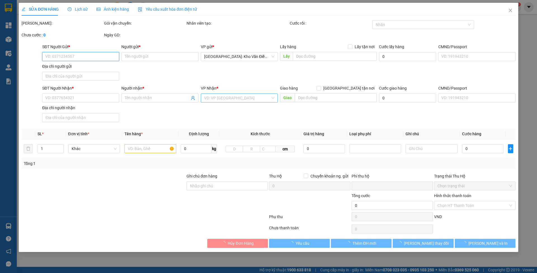
type input "Chị Hân"
checkbox input "true"
type input "Trả : Đường Bờ Cỏ sả Ấp Đông, X.Kim Sơn, H.Châu Thành, T.Tiền Giang"
type input "NHẬN NGUYÊN KIỆN GIAO NGUYÊN KIỆN HƯ VỠ KHÔNG ĐỀN"
type input "0"
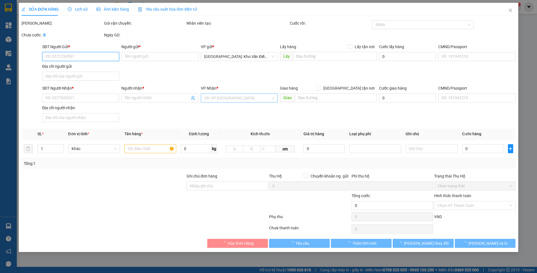
type input "280.000"
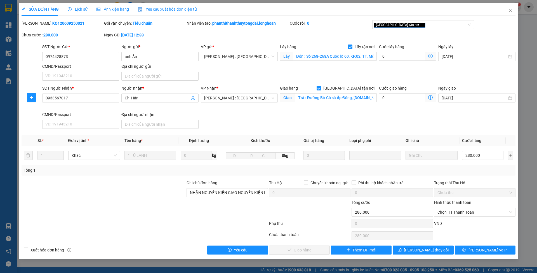
click at [77, 9] on span "Lịch sử" at bounding box center [78, 9] width 20 height 4
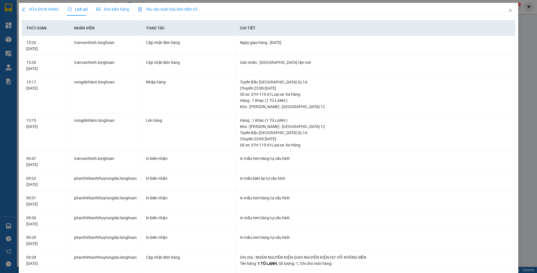
click at [48, 9] on span "SỬA ĐƠN HÀNG" at bounding box center [40, 9] width 37 height 4
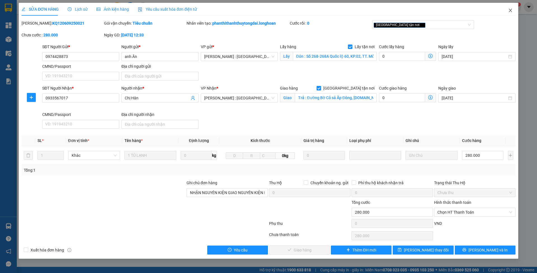
click at [512, 13] on span "Close" at bounding box center [510, 11] width 16 height 16
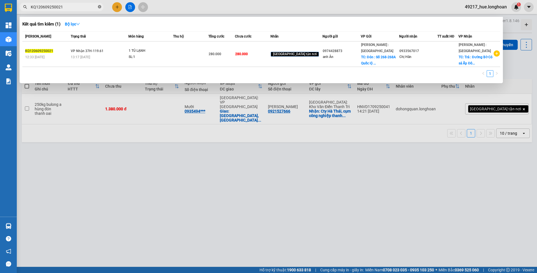
click at [100, 6] on icon "close-circle" at bounding box center [99, 6] width 3 height 3
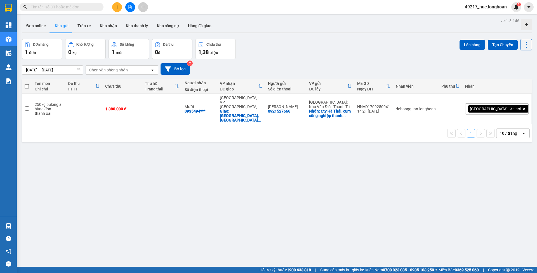
paste input "KQ122709250046"
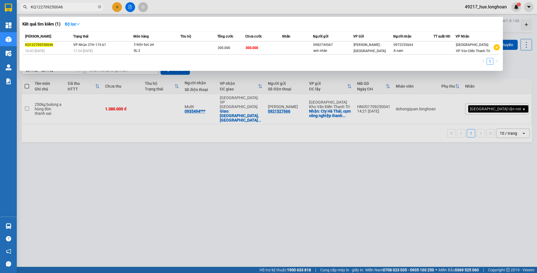
type input "KQ122709250046"
click at [100, 8] on icon "close-circle" at bounding box center [99, 6] width 3 height 3
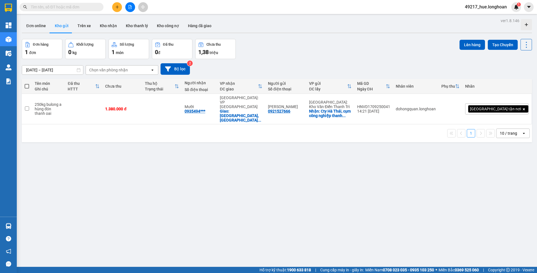
paste input "KQ120809250015"
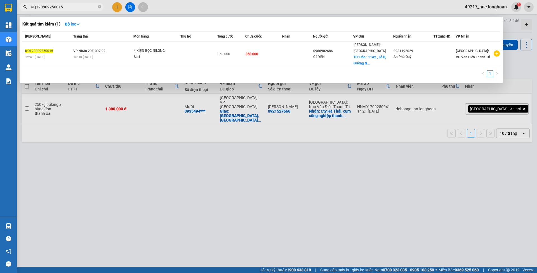
type input "KQ120809250015"
click at [99, 7] on icon "close-circle" at bounding box center [99, 6] width 3 height 3
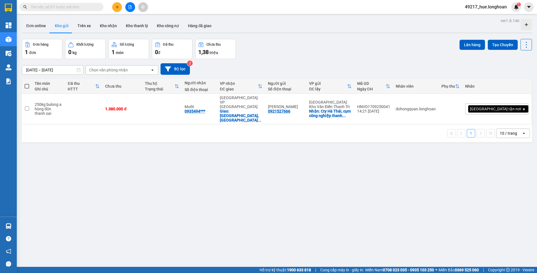
paste input "KQ122709250032"
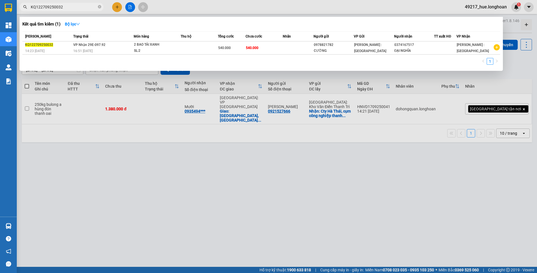
type input "KQ122709250032"
click at [100, 7] on icon "close-circle" at bounding box center [99, 6] width 3 height 3
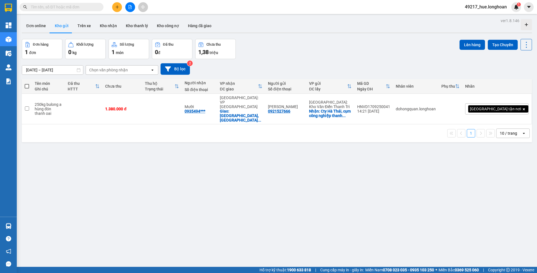
paste input "KQ123009250025"
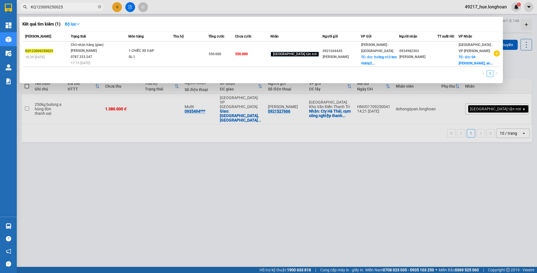
type input "KQ123009250025"
click at [100, 8] on icon "close-circle" at bounding box center [99, 6] width 3 height 3
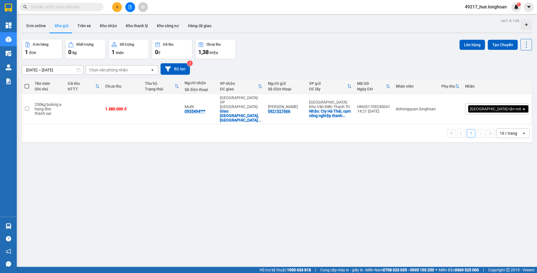
paste input "KQ122309250037"
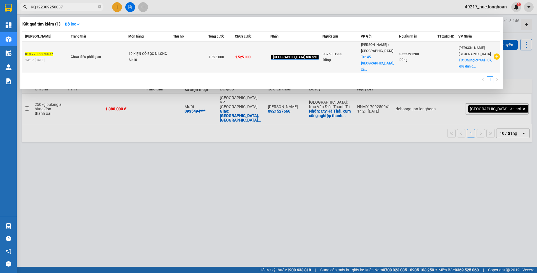
type input "KQ122309250037"
click at [254, 56] on td "1.525.000" at bounding box center [252, 57] width 35 height 32
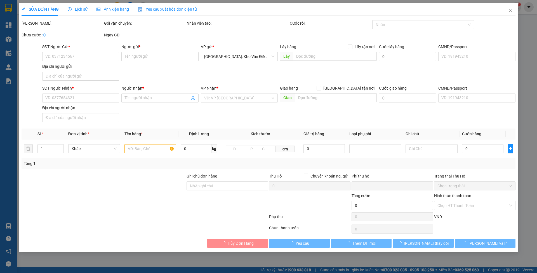
type input "0325391200"
type input "Dũng"
checkbox input "true"
type input "45 đường Xuân Thới 21, xã Xuân Thới Đông, Hoc Môn, hcm"
type input "0325391200"
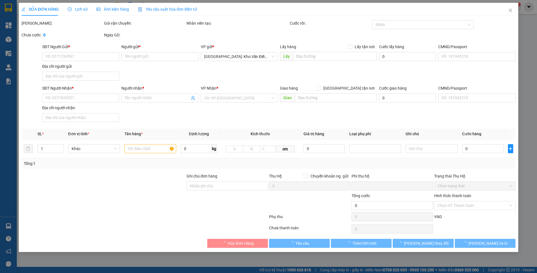
type input "Dũng"
checkbox input "true"
type input "Chung cư SSH 07, khu dân cư Hà Quang, đường Lê Hồng Phong, nha trang"
type input "VẬN CHUYỂN NHẸ TAY - KHÔNG BAO HƯ VỠ"
type input "0"
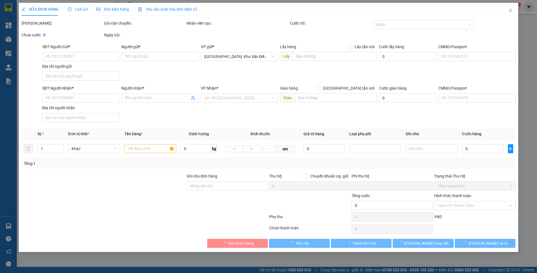
type input "1.525.000"
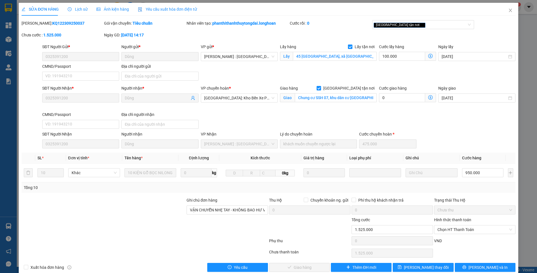
click at [78, 6] on div "Lịch sử" at bounding box center [78, 9] width 20 height 13
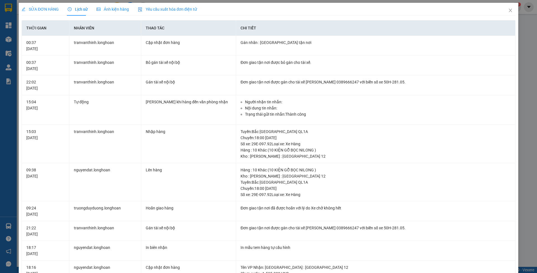
click at [43, 9] on span "SỬA ĐƠN HÀNG" at bounding box center [40, 9] width 37 height 4
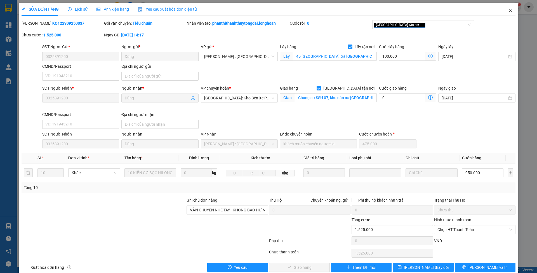
click at [502, 10] on span "Close" at bounding box center [510, 11] width 16 height 16
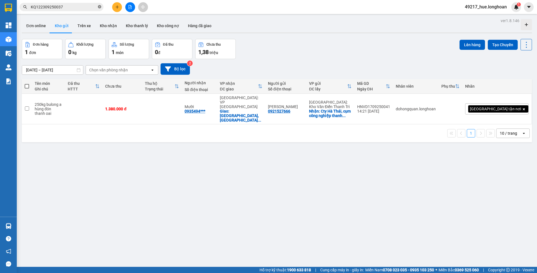
click at [100, 8] on icon "close-circle" at bounding box center [99, 6] width 3 height 3
paste input "KQ122209250018"
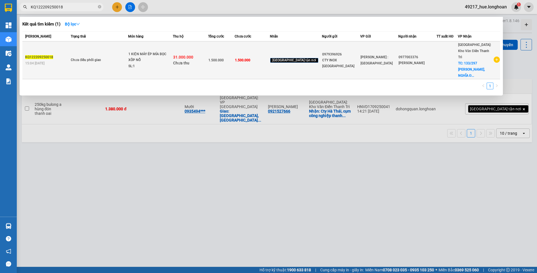
type input "KQ122209250018"
click at [208, 54] on div "31.000.000 Chưa thu" at bounding box center [190, 60] width 35 height 12
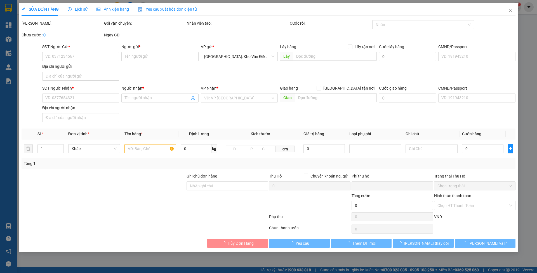
type input "0979396926"
type input "CTY INOX ĐẠI CHÂU"
type input "0977003376"
type input "ANH NGỌC"
checkbox input "true"
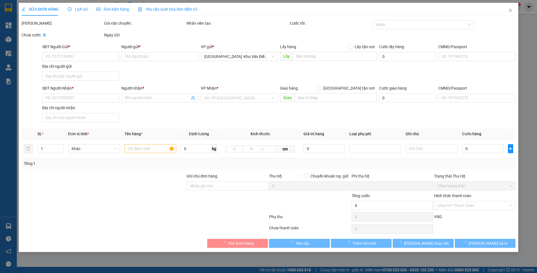
type input "133/297 TRẦN CUNG, NGHĨA ĐÔ, NAM TỪ LIÊM, HN"
type input "1.500.000"
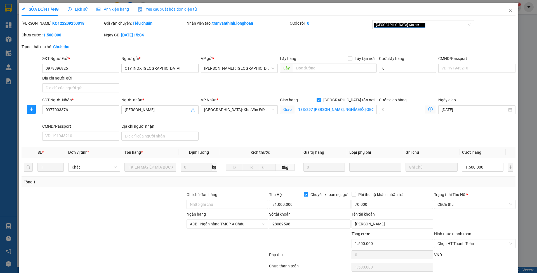
click at [84, 8] on span "Lịch sử" at bounding box center [78, 9] width 20 height 4
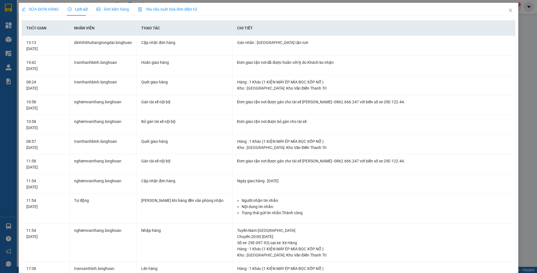
click at [43, 8] on span "SỬA ĐƠN HÀNG" at bounding box center [40, 9] width 37 height 4
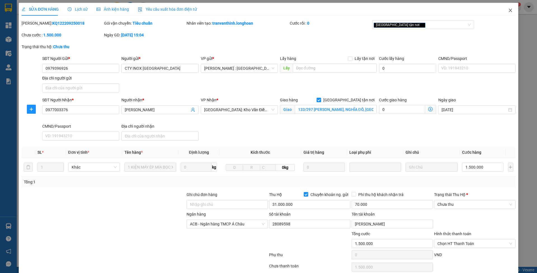
click at [503, 15] on span "Close" at bounding box center [510, 11] width 16 height 16
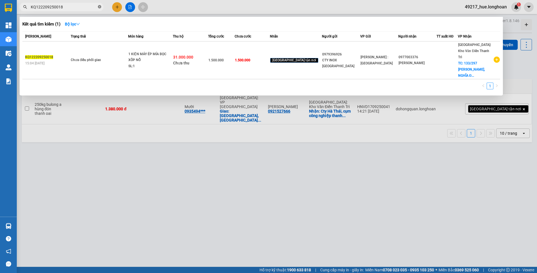
click at [100, 8] on span "KQ122209250018" at bounding box center [62, 7] width 84 height 8
click at [100, 8] on icon "close-circle" at bounding box center [99, 6] width 3 height 3
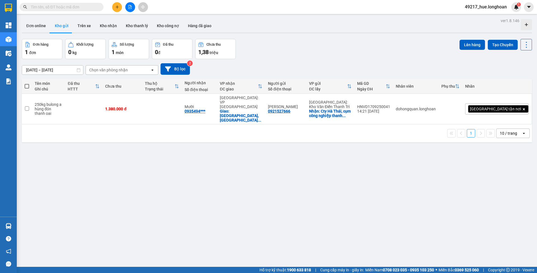
paste input "VP102009250013"
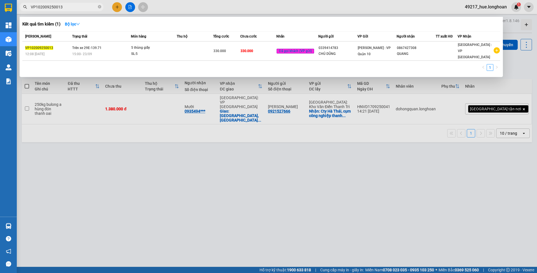
type input "VP102009250013"
click at [98, 7] on icon "close-circle" at bounding box center [99, 6] width 3 height 3
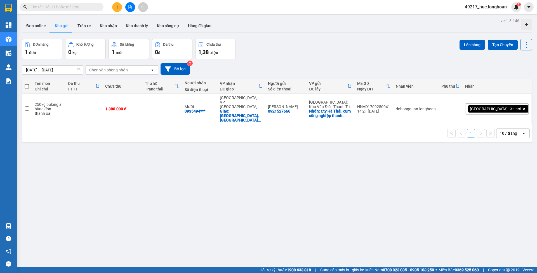
paste input "VP100409250018"
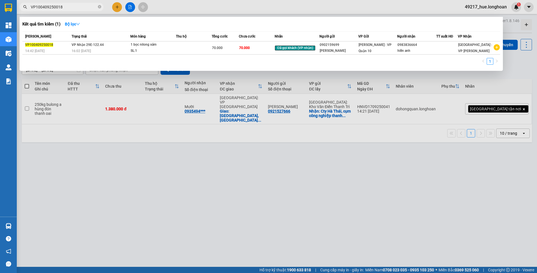
type input "VP100409250018"
click at [99, 8] on icon "close-circle" at bounding box center [99, 6] width 3 height 3
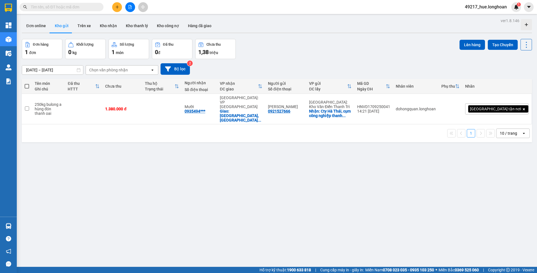
paste input "VP103009250015"
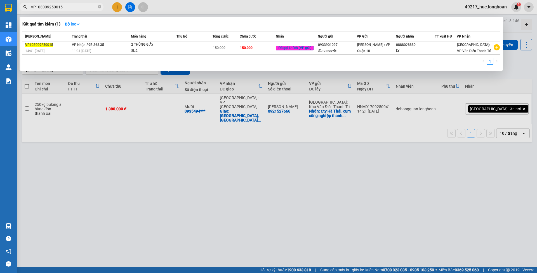
type input "VP103009250015"
click at [101, 8] on icon "close-circle" at bounding box center [99, 6] width 3 height 3
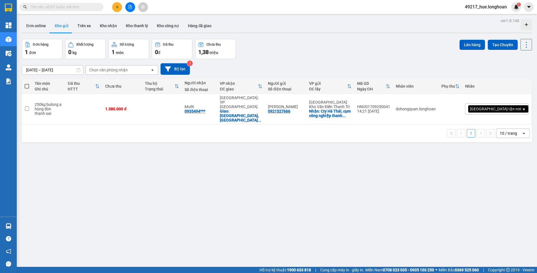
paste input "VP101109250038"
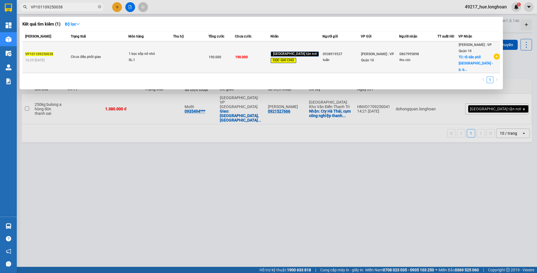
type input "VP101109250038"
click at [366, 58] on td "[PERSON_NAME] : VP Quận 10" at bounding box center [380, 57] width 38 height 32
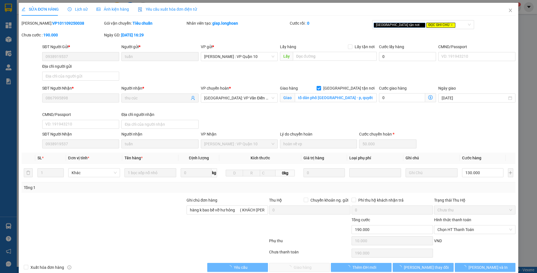
type input "0938919537"
type input "tuấn"
type input "0867995898"
type input "thu cúc"
checkbox input "true"
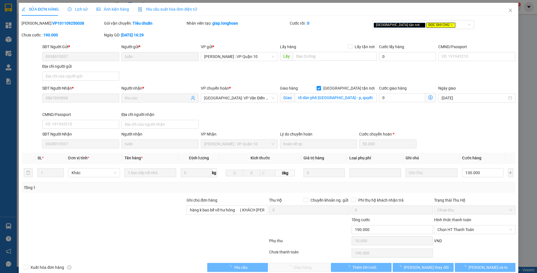
type input "tổ dân phố nông lâm - p, quyết thắng - tp thái nguyên"
type input "hàng k bao bể vỡ hư hỏng ( KHÁCH LIU KHO )"
type input "0"
type input "190.000"
type input "10.000"
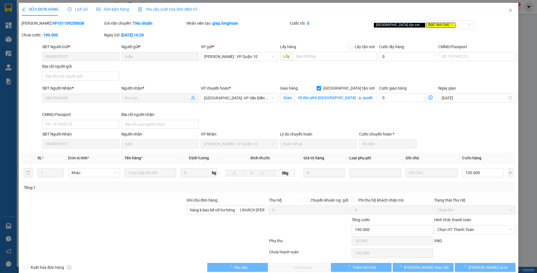
type input "190.000"
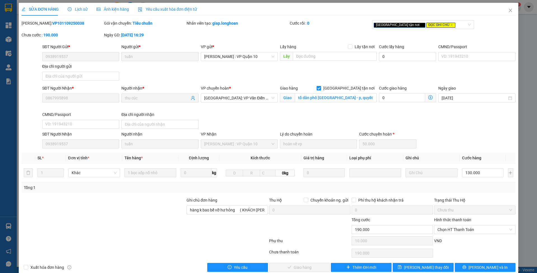
click at [73, 12] on div "Lịch sử" at bounding box center [78, 9] width 20 height 6
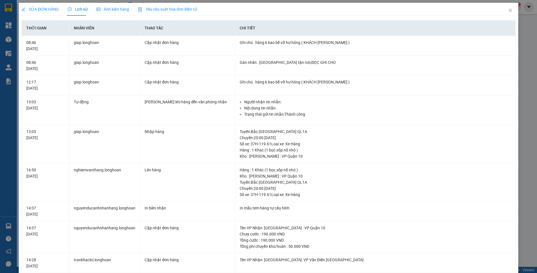
click at [47, 8] on span "SỬA ĐƠN HÀNG" at bounding box center [40, 9] width 37 height 4
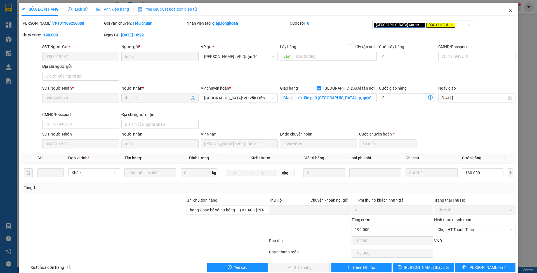
drag, startPoint x: 507, startPoint y: 10, endPoint x: 104, endPoint y: 16, distance: 403.4
click at [504, 10] on span "Close" at bounding box center [510, 11] width 16 height 16
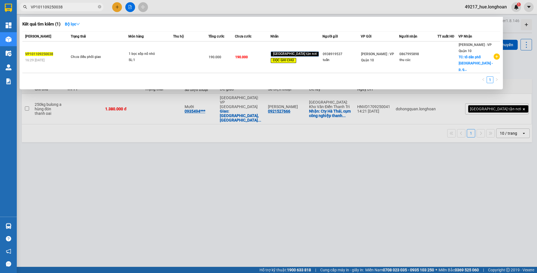
click at [98, 6] on span "VP101109250038" at bounding box center [62, 7] width 84 height 8
click at [101, 7] on span "VP101109250038" at bounding box center [62, 7] width 84 height 8
click at [100, 7] on icon "close-circle" at bounding box center [99, 6] width 3 height 3
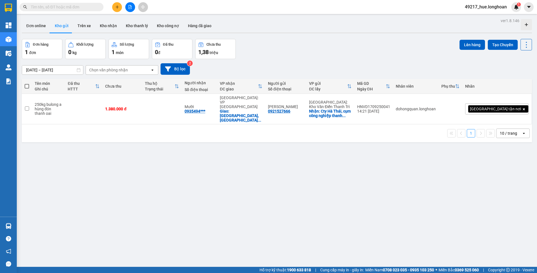
paste input "VP102609250008"
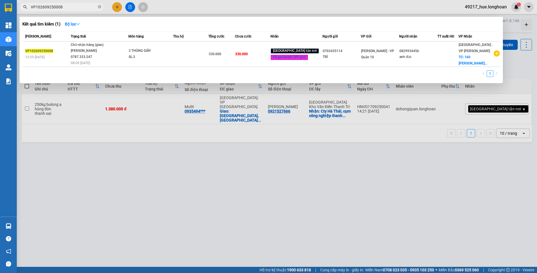
type input "VP102609250008"
click at [99, 7] on icon "close-circle" at bounding box center [99, 6] width 3 height 3
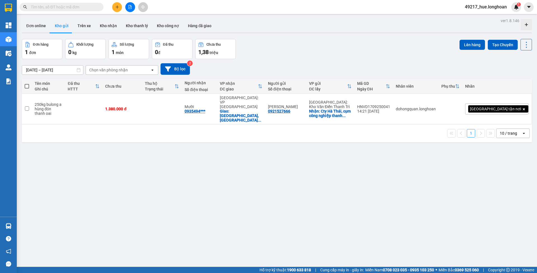
paste input "HCM92709250009"
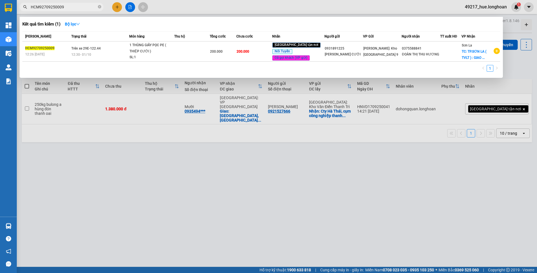
type input "HCM92709250009"
click at [101, 6] on icon "close-circle" at bounding box center [99, 6] width 3 height 3
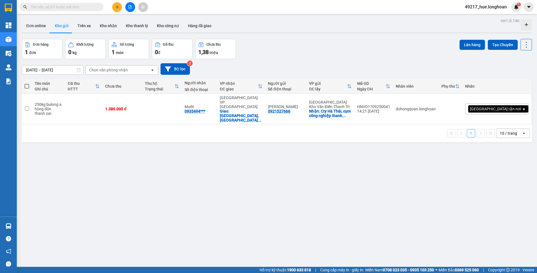
paste input "VPBT2509250013"
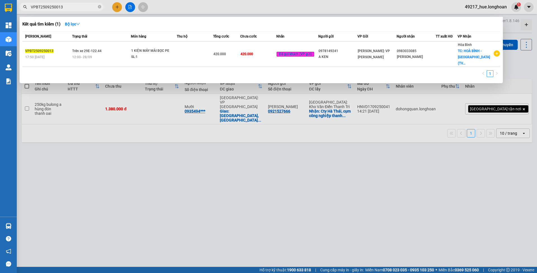
type input "VPBT2509250013"
click at [98, 7] on icon "close-circle" at bounding box center [99, 6] width 3 height 3
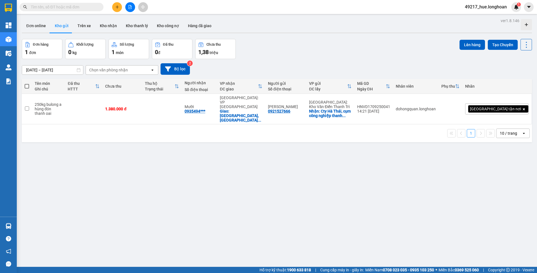
paste input "VPBT2509250014"
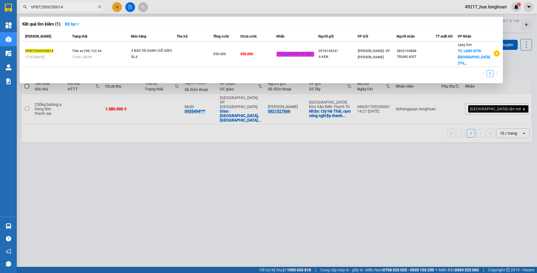
type input "VPBT2509250014"
click at [100, 6] on icon "close-circle" at bounding box center [99, 6] width 3 height 3
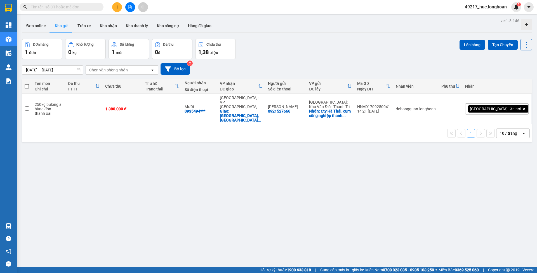
paste input "VPBT1909250011"
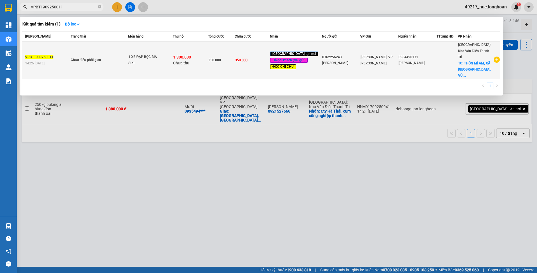
type input "VPBT1909250011"
click at [208, 59] on div "1.300.000 Chưa thu" at bounding box center [190, 60] width 35 height 12
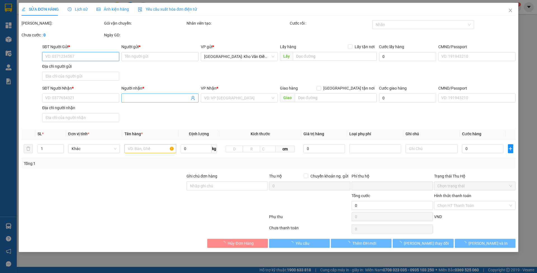
type input "0362256243"
type input "ANH THANH"
type input "0984490131"
type input "ANH THANH"
checkbox input "true"
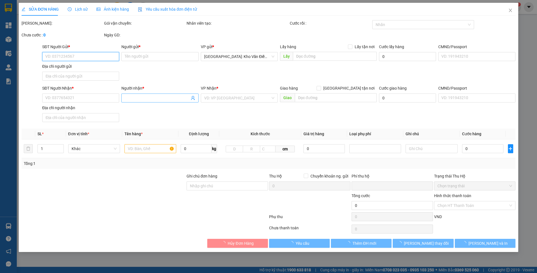
type input "THÔN MĨ AM, XÃ VŨ HỘI, VŨ THƯ, THÁI BÌNH"
type input "Khách báo Lưu Kho,Đã Xác Nhận người gửi"
type input "350.000"
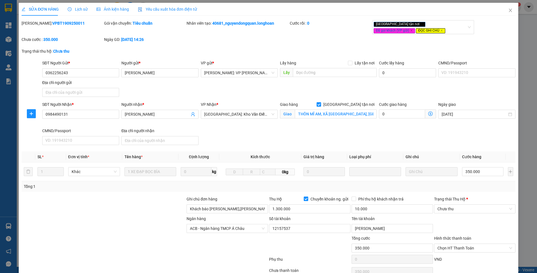
click at [83, 8] on span "Lịch sử" at bounding box center [78, 9] width 20 height 4
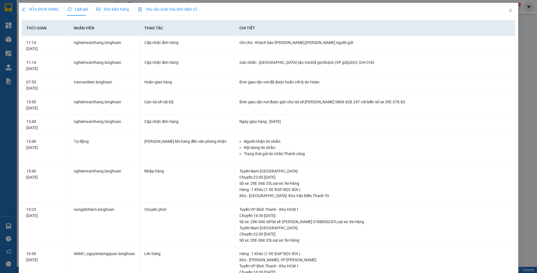
click at [35, 8] on span "SỬA ĐƠN HÀNG" at bounding box center [40, 9] width 37 height 4
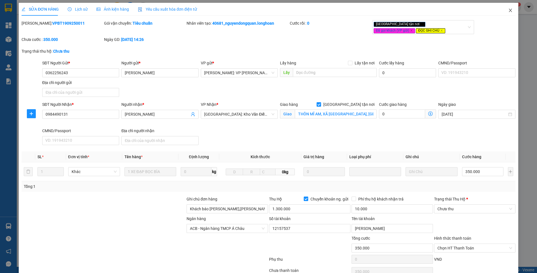
click at [502, 9] on span "Close" at bounding box center [510, 11] width 16 height 16
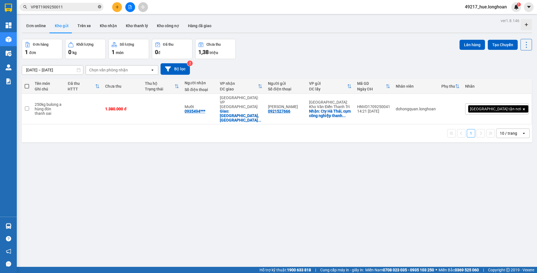
click at [98, 8] on icon "close-circle" at bounding box center [99, 6] width 3 height 3
paste input "BXMT1909250012"
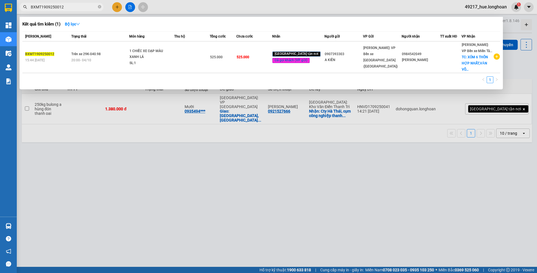
type input "BXMT1909250012"
click at [101, 6] on span "BXMT1909250012" at bounding box center [62, 7] width 84 height 8
click at [100, 6] on icon "close-circle" at bounding box center [99, 6] width 3 height 3
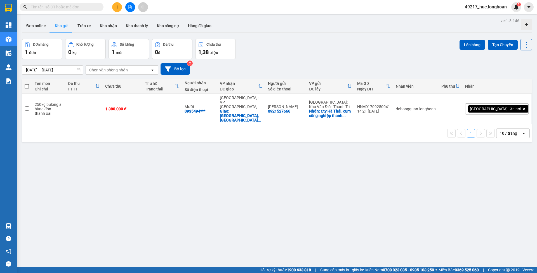
paste input "QU122909250023"
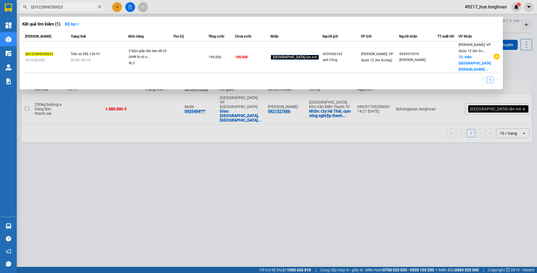
type input "QU122909250023"
click at [98, 5] on span at bounding box center [99, 6] width 3 height 5
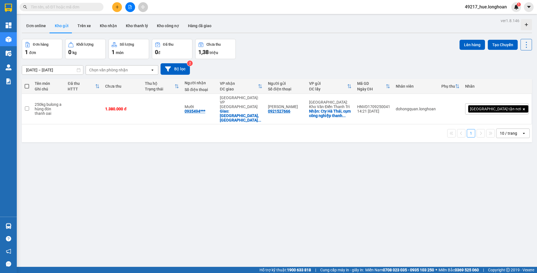
paste input "QU122709250024"
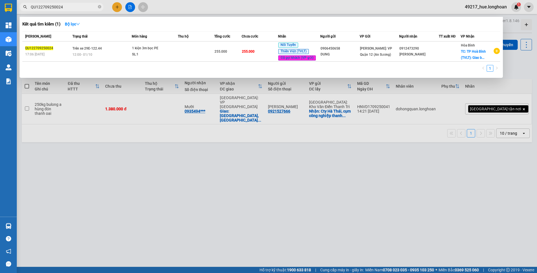
type input "QU122709250024"
click at [100, 8] on icon "close-circle" at bounding box center [99, 6] width 3 height 3
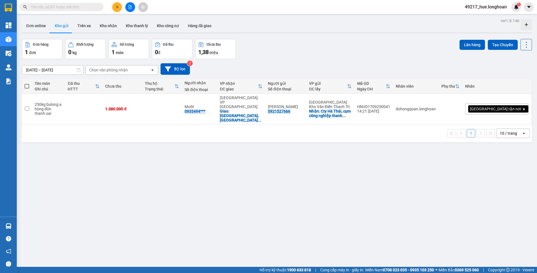
paste input "QU122209250021"
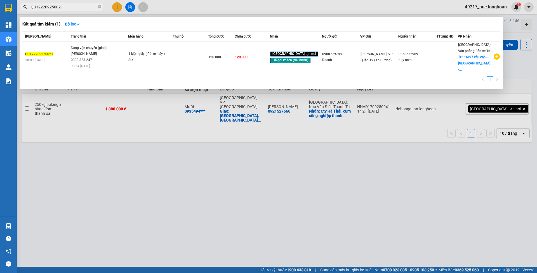
type input "QU122209250021"
click at [100, 8] on icon "close-circle" at bounding box center [99, 6] width 3 height 3
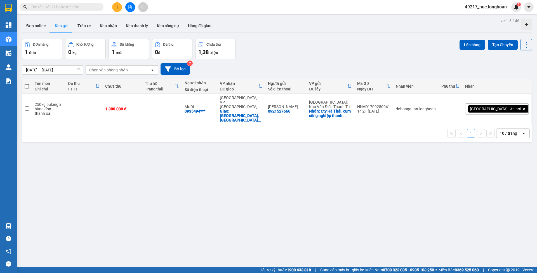
paste input "QU120909250035"
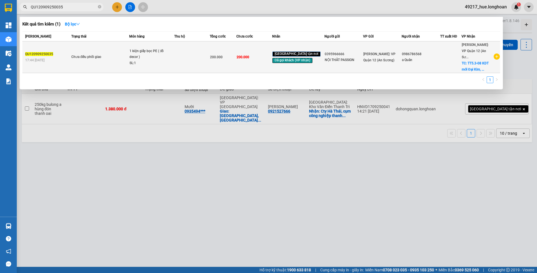
type input "QU120909250035"
click at [330, 57] on div "NỘI THẤT PASSION" at bounding box center [344, 60] width 38 height 6
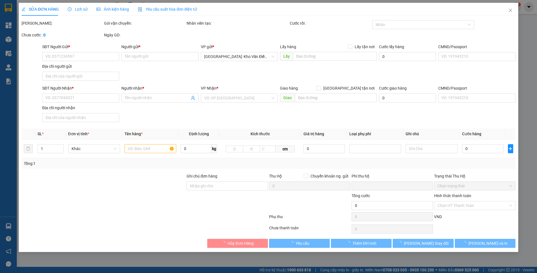
click at [76, 12] on div "Lịch sử" at bounding box center [78, 9] width 20 height 6
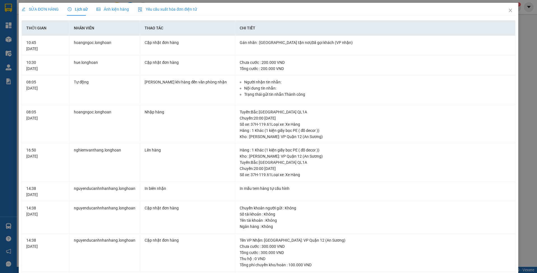
click at [54, 11] on span "SỬA ĐƠN HÀNG" at bounding box center [40, 9] width 37 height 4
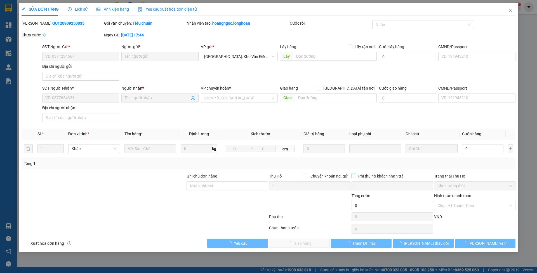
type input "0395966666"
type input "NỘI THẤT PASSION"
type input "0986786568"
type input "a Quân"
checkbox input "true"
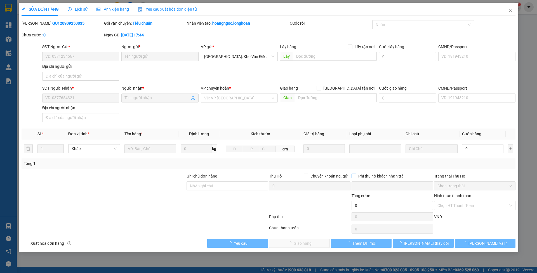
type input "TT5.3-08 KDT mới Đại Kim, Đại Kim, Hoàng Mai, Hà Nội"
type input "nhận theo kiện - hư hỏng ko chịu trách nhiệm"
type input "20.000"
type input "200.000"
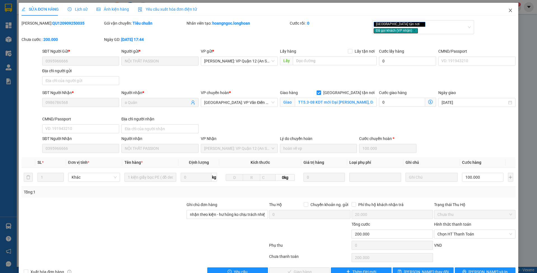
click at [508, 12] on icon "close" at bounding box center [510, 10] width 4 height 4
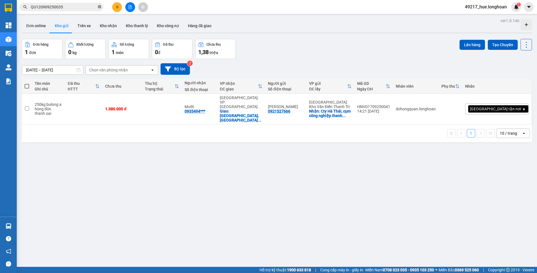
click at [99, 7] on icon "close-circle" at bounding box center [99, 6] width 3 height 3
paste input "QU122209250008"
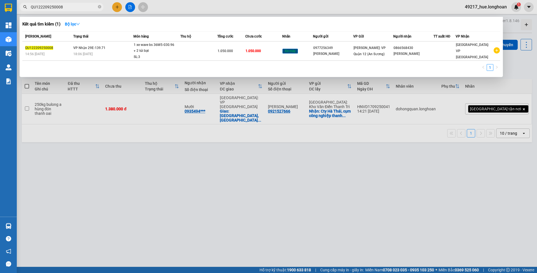
type input "QU122209250008"
click at [99, 7] on icon "close-circle" at bounding box center [99, 6] width 3 height 3
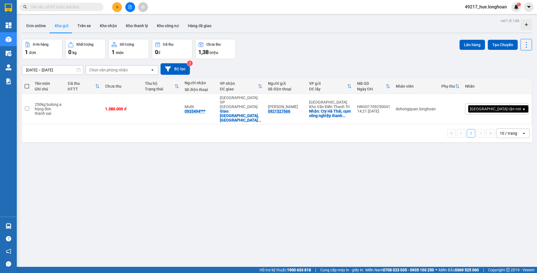
paste input "QU122309250003"
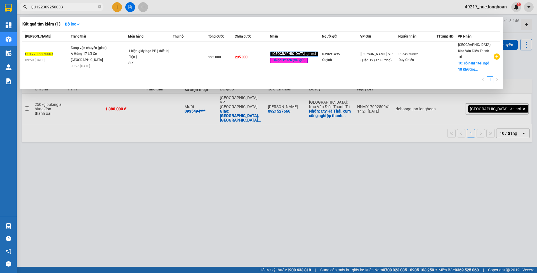
type input "QU122309250003"
click at [101, 6] on icon "close-circle" at bounding box center [99, 6] width 3 height 3
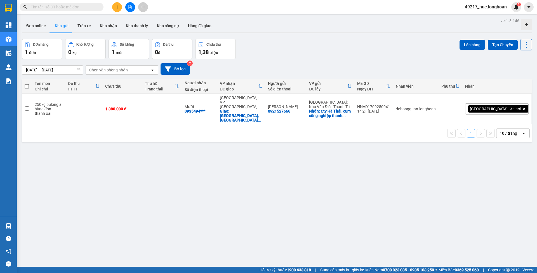
paste input "HQTP3009250004"
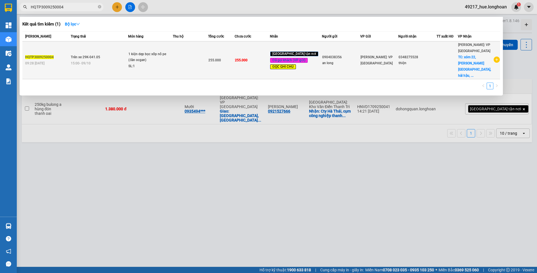
type input "HQTP3009250004"
click at [87, 42] on td "Trên xe 29K-041.05 15:00 - 09/10" at bounding box center [98, 60] width 59 height 38
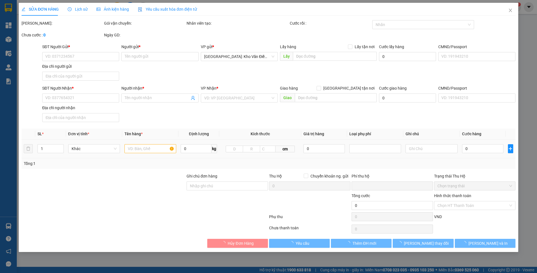
type input "0904038356"
type input "an long"
type input "0348275528"
type input "thiện"
checkbox input "true"
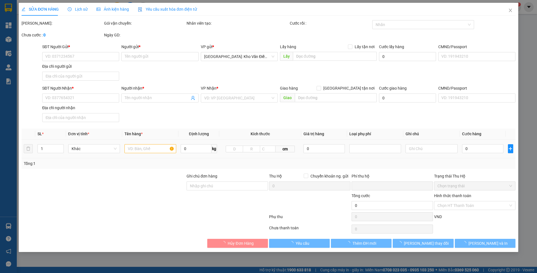
type input "xóm 22, hải anh, hải hậu, nam định"
type input "Lúc nào khách cần khách gọi"
checkbox input "true"
type input "10.000"
type input "255.000"
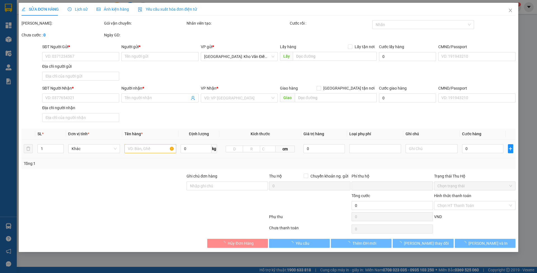
type input "255.000"
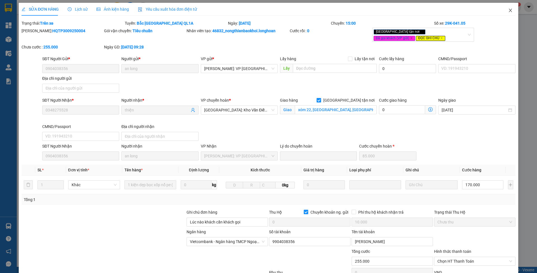
click at [508, 10] on icon "close" at bounding box center [510, 10] width 4 height 4
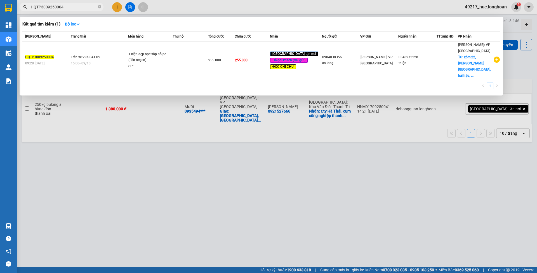
click at [101, 7] on span "HQTP3009250004" at bounding box center [62, 7] width 84 height 8
click at [100, 7] on icon "close-circle" at bounding box center [99, 6] width 3 height 3
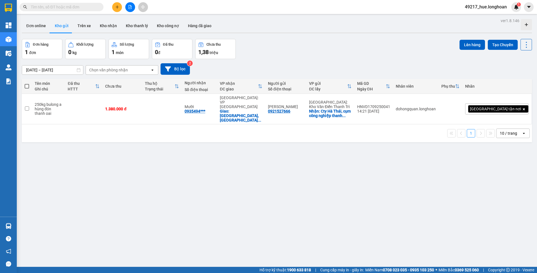
paste input "HQTP2509250005"
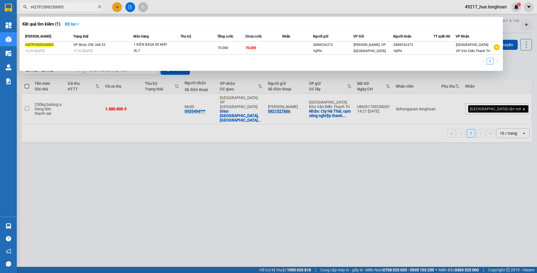
type input "HQTP2509250005"
click at [101, 7] on span "HQTP2509250005" at bounding box center [62, 7] width 84 height 8
click at [100, 7] on icon "close-circle" at bounding box center [99, 6] width 3 height 3
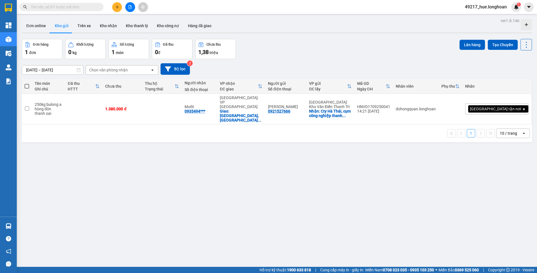
paste input "HQTP0609250018"
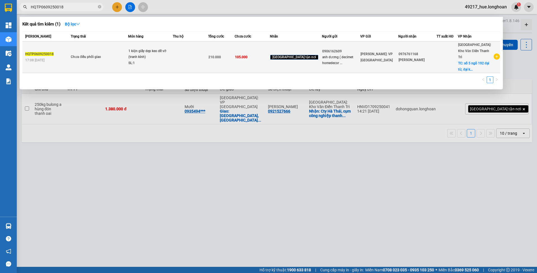
type input "HQTP0609250018"
click at [208, 55] on td at bounding box center [190, 57] width 35 height 32
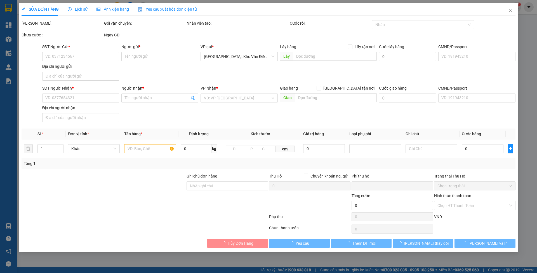
type input "0906162609"
type input "anh dương ( decimet homedecor )"
type input "0976761168"
type input "tô đức"
checkbox input "true"
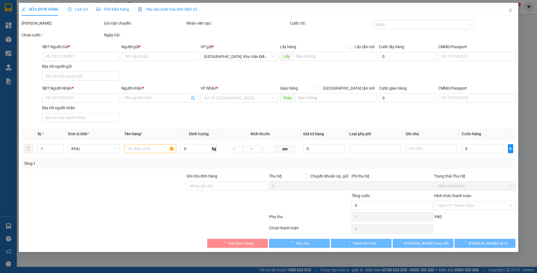
type input "số 5 ngõ 192 đại từ, đại kim, hoàng mai, hà nội"
type input "hàng tranh kính bể vỡ không đền- đã báo khách gửi"
type input "0"
type input "210.000"
type input "105.000"
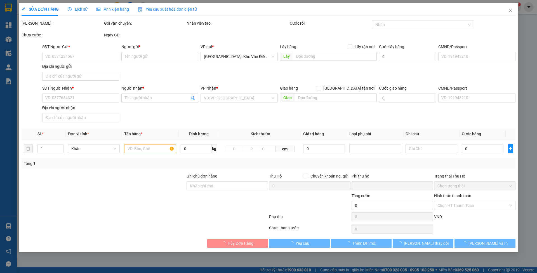
type input "105.000"
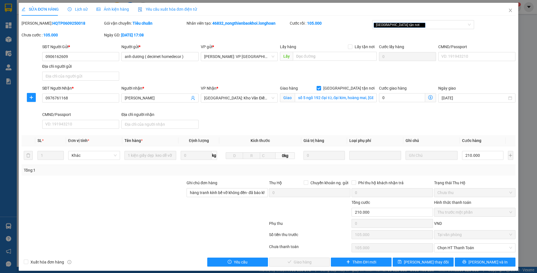
click at [81, 10] on span "Lịch sử" at bounding box center [78, 9] width 20 height 4
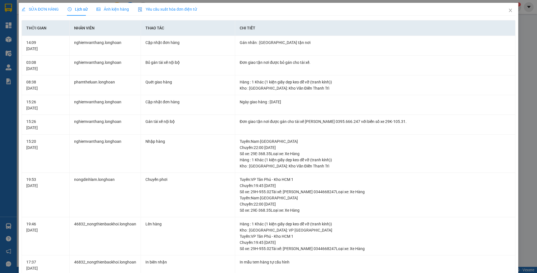
click at [49, 8] on span "SỬA ĐƠN HÀNG" at bounding box center [40, 9] width 37 height 4
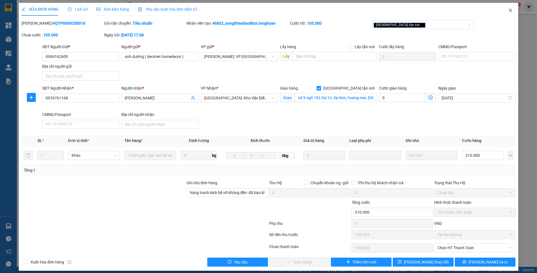
click at [507, 10] on span "Close" at bounding box center [510, 11] width 16 height 16
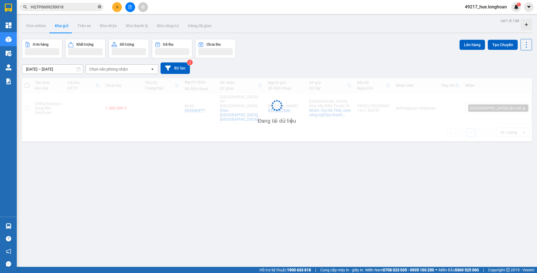
click at [100, 8] on icon "close-circle" at bounding box center [99, 6] width 3 height 3
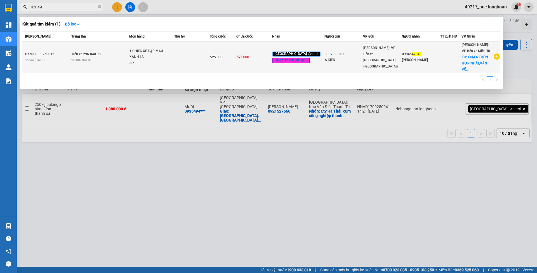
type input "42049"
click at [301, 57] on div "Giao tận nơi Đã gọi khách (VP gửi)" at bounding box center [298, 57] width 52 height 13
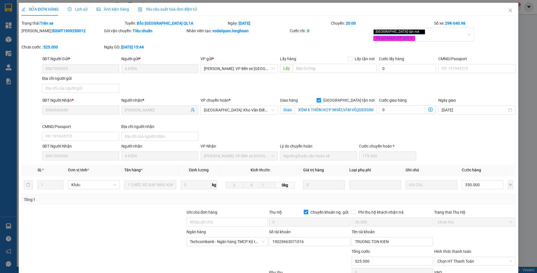
type input "0907393303"
type input "A KIÊN"
type input "0984542049"
type input "CAO SỸ"
checkbox input "true"
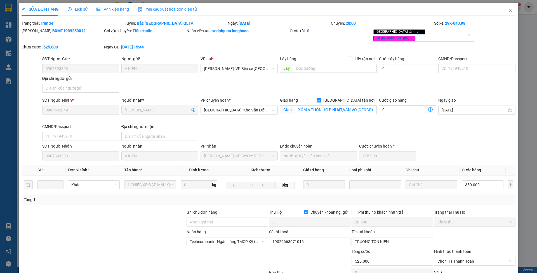
type input "XÓM 6 THÔN HỢP NHẤT,VĂN VÕ,CHƯƠNG MỸ,HÀ NỘI"
checkbox input "true"
type input "20.000"
type input "525.000"
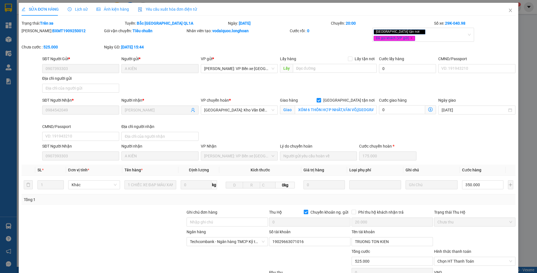
click at [73, 6] on div "Lịch sử" at bounding box center [78, 9] width 20 height 13
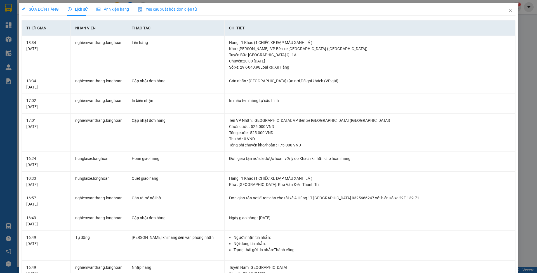
click at [54, 5] on div "SỬA ĐƠN HÀNG" at bounding box center [40, 9] width 37 height 13
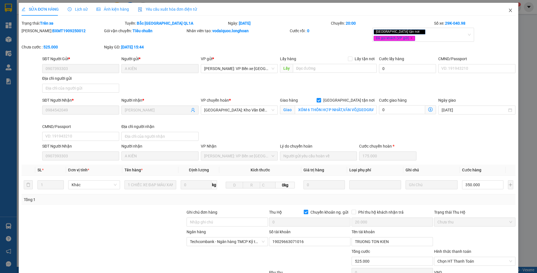
click at [502, 10] on span "Close" at bounding box center [510, 11] width 16 height 16
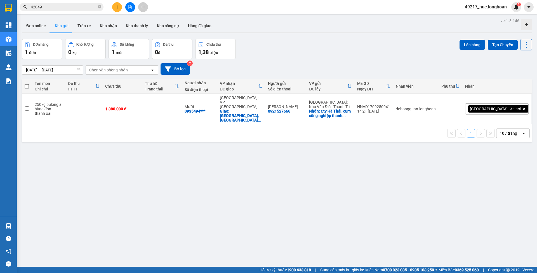
click at [52, 6] on input "42049" at bounding box center [64, 7] width 66 height 6
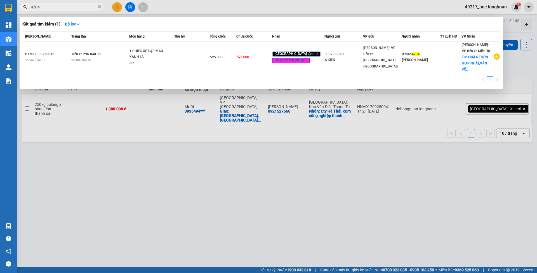
type input "42049"
click at [100, 6] on icon "close-circle" at bounding box center [99, 6] width 3 height 3
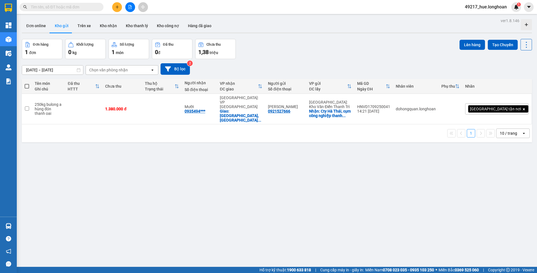
click at [94, 7] on input "text" at bounding box center [64, 7] width 66 height 6
paste input "HQTP0609250004"
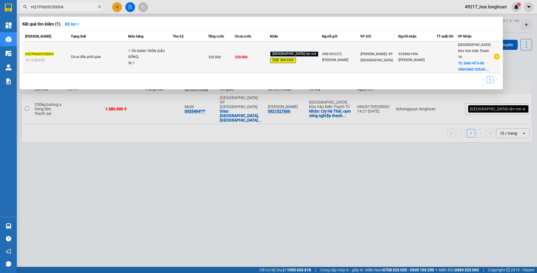
type input "HQTP0609250004"
click at [227, 59] on td "220.000" at bounding box center [221, 57] width 27 height 32
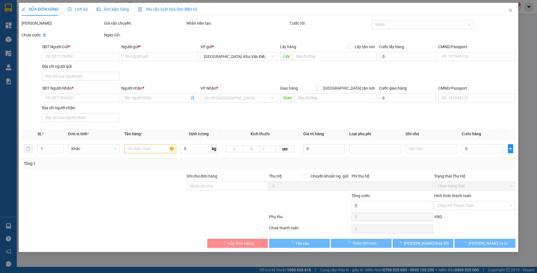
type input "0981693372"
type input "lê thị thu hà"
type input "0328661996"
type input "LÊ QUÍ LONG"
checkbox input "true"
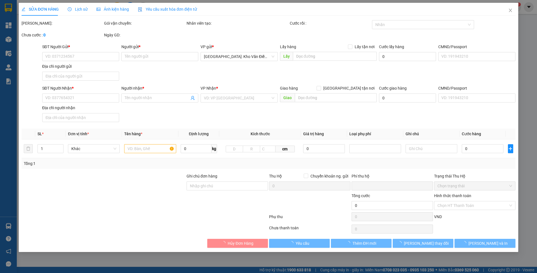
type input "SAN HÔ 6-80 VINHOME OCEAN PARK 2, NGHĨA TRỤ, VĂN GIANG, HƯNG YÊN"
type input "hàng ở kho khách k thanh toán cước"
type input "0"
type input "220.000"
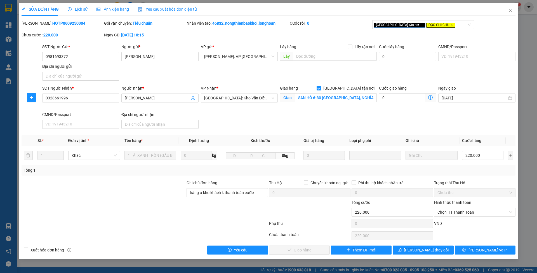
click at [75, 12] on div "Lịch sử" at bounding box center [78, 9] width 20 height 6
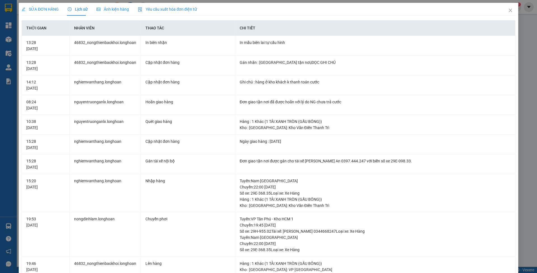
click at [41, 10] on span "SỬA ĐƠN HÀNG" at bounding box center [40, 9] width 37 height 4
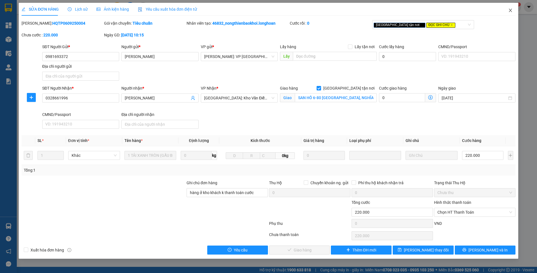
click at [506, 11] on span "Close" at bounding box center [510, 11] width 16 height 16
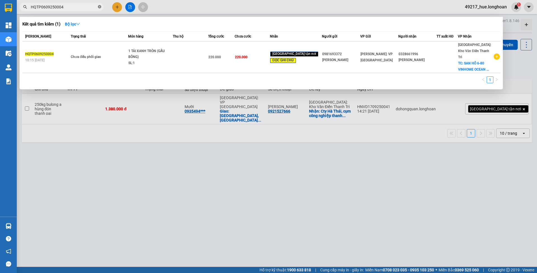
click at [100, 9] on span at bounding box center [99, 6] width 3 height 5
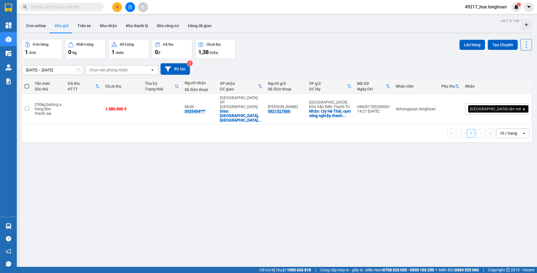
paste input "HQTP3009250026"
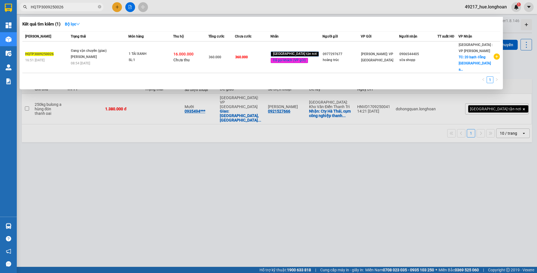
type input "HQTP3009250026"
click at [98, 8] on icon "close-circle" at bounding box center [99, 6] width 3 height 3
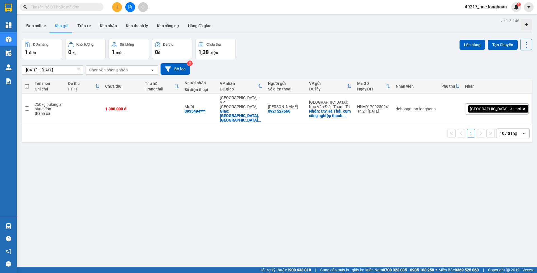
paste input "DNTK2909250013"
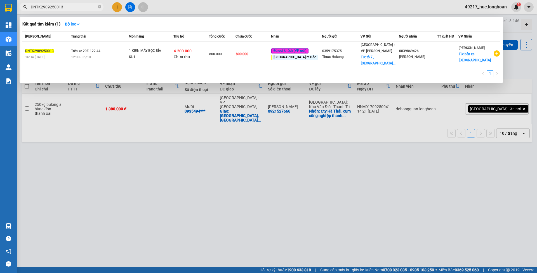
type input "DNTK2909250013"
click at [98, 6] on icon "close-circle" at bounding box center [99, 6] width 3 height 3
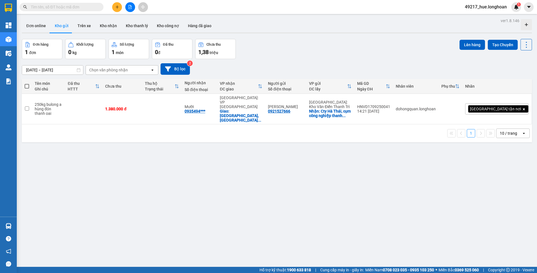
paste input "DNTK0809250001"
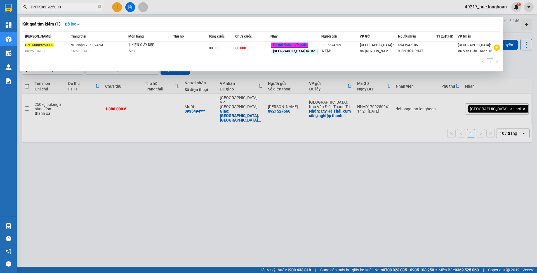
type input "DNTK0809250001"
click at [98, 7] on icon "close-circle" at bounding box center [99, 6] width 3 height 3
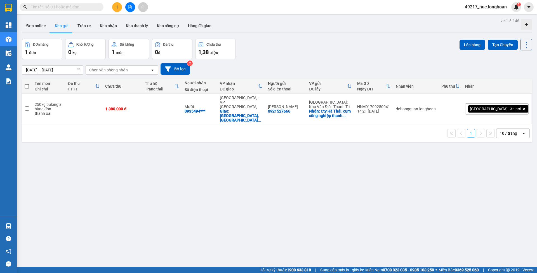
paste input "DNTK2309250006"
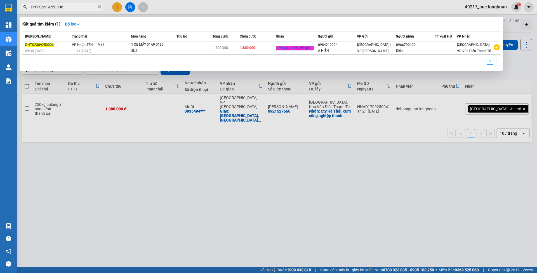
type input "DNTK2309250006"
click at [100, 8] on icon "close-circle" at bounding box center [99, 6] width 3 height 3
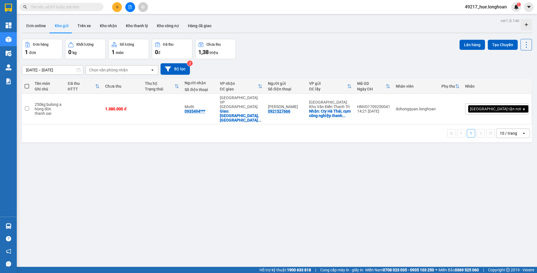
paste input "DNTK2209250013"
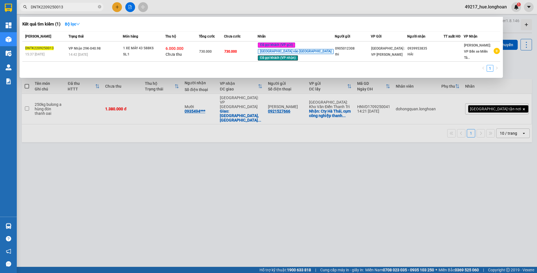
type input "DNTK2209250013"
click at [98, 8] on icon "close-circle" at bounding box center [99, 6] width 3 height 3
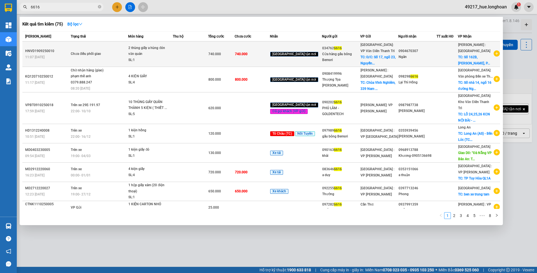
type input "6616"
click at [262, 55] on td "740.000" at bounding box center [252, 53] width 35 height 25
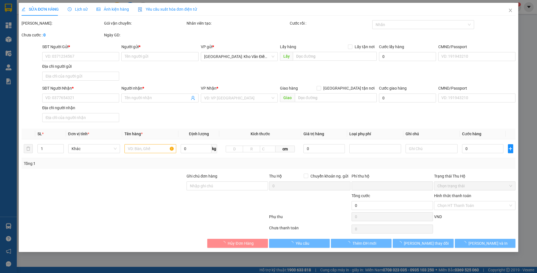
type input "0347626616"
type input "Cửa hàng gấu bông Bemori"
checkbox input "true"
type input "Đ/C: [STREET_ADDRESS][PERSON_NAME][PERSON_NAME]"
type input "0904670307"
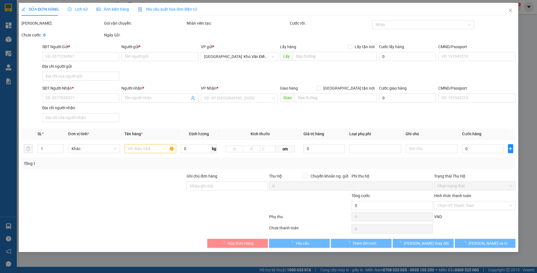
type input "Ngân"
checkbox input "true"
type input "Số 162B, [PERSON_NAME], P.25. Q. [GEOGRAPHIC_DATA]"
type input "0"
type input "740.000"
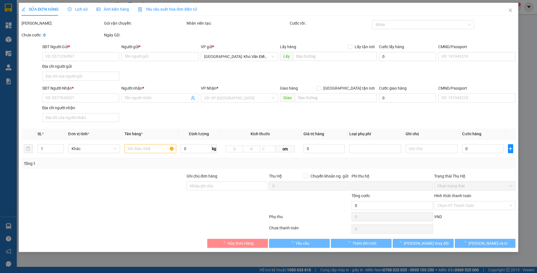
type input "740.000"
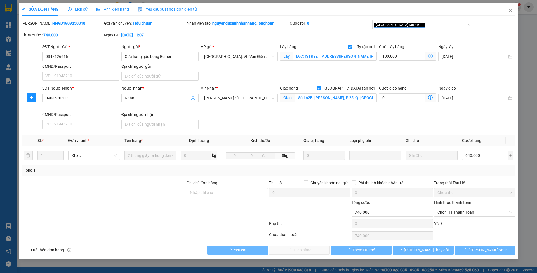
click at [81, 11] on span "Lịch sử" at bounding box center [78, 9] width 20 height 4
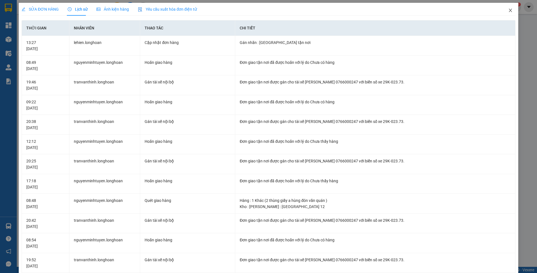
click at [504, 13] on span "Close" at bounding box center [510, 11] width 16 height 16
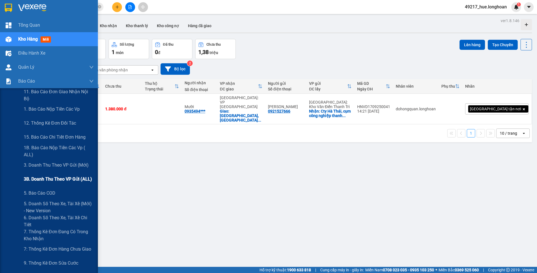
click at [40, 173] on div "3B. Doanh Thu theo VP Gửi (ALL)" at bounding box center [59, 179] width 70 height 14
